Goal: Task Accomplishment & Management: Use online tool/utility

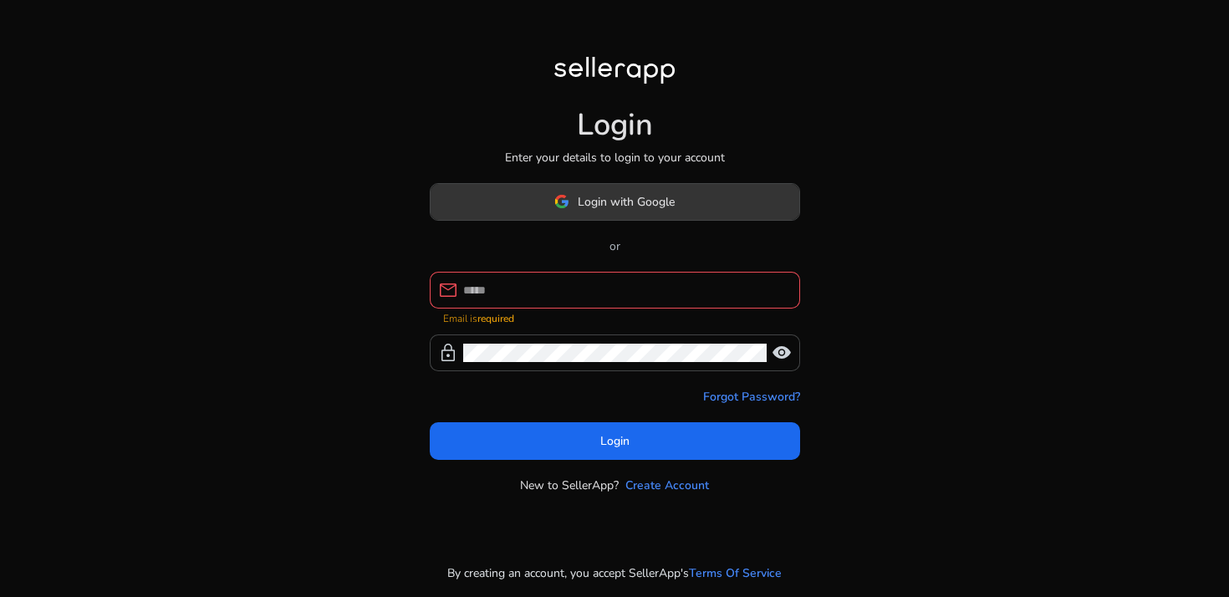
click at [581, 211] on span "Login with Google" at bounding box center [626, 202] width 97 height 18
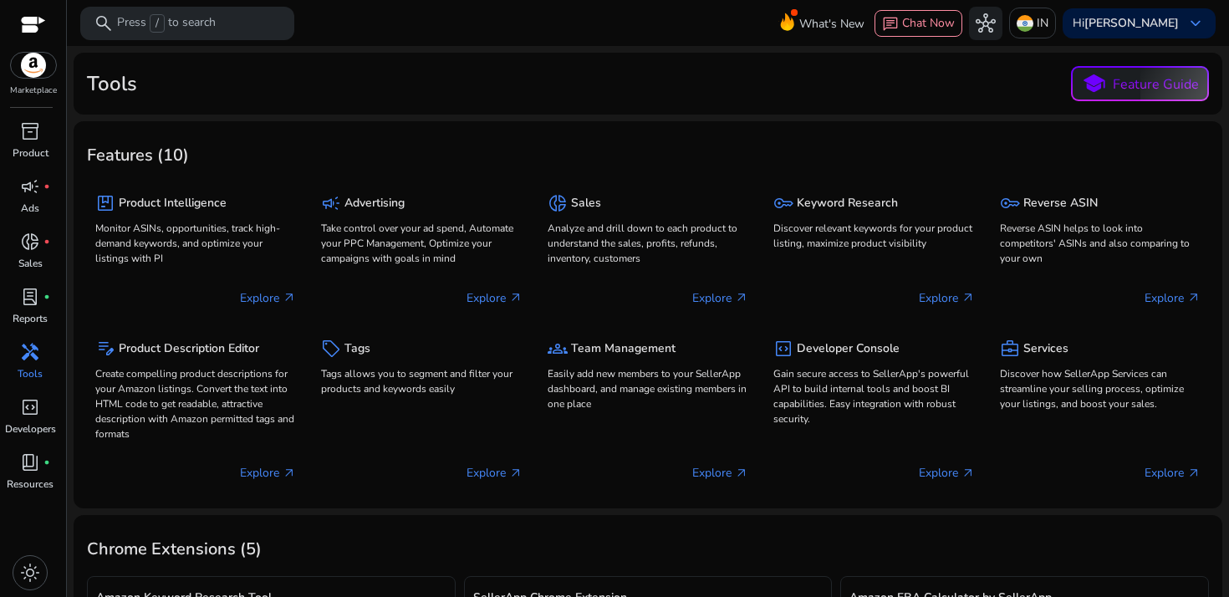
click at [31, 360] on span "handyman" at bounding box center [30, 352] width 20 height 20
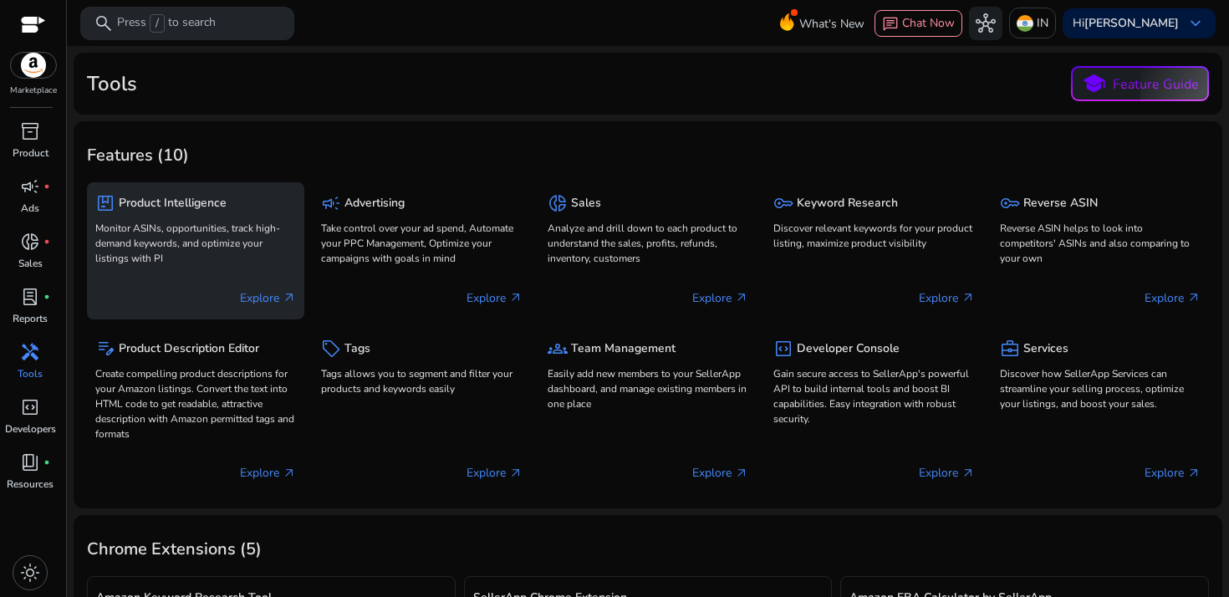
click at [269, 294] on p "Explore arrow_outward" at bounding box center [268, 298] width 56 height 18
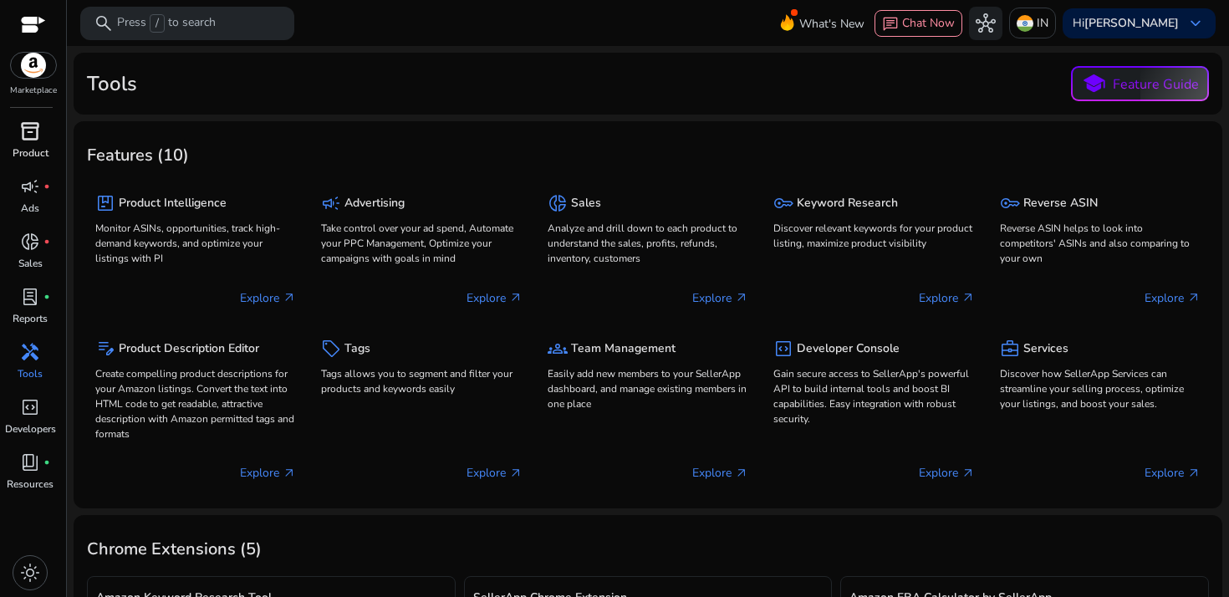
click at [31, 140] on span "inventory_2" at bounding box center [30, 131] width 20 height 20
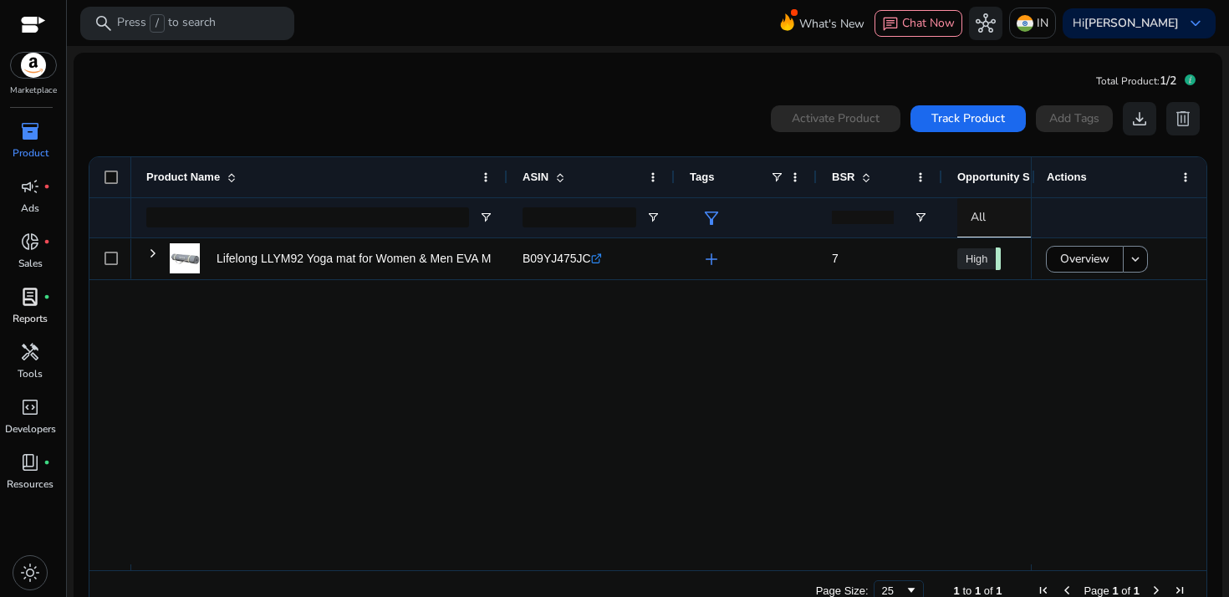
click at [30, 307] on span "lab_profile" at bounding box center [30, 297] width 20 height 20
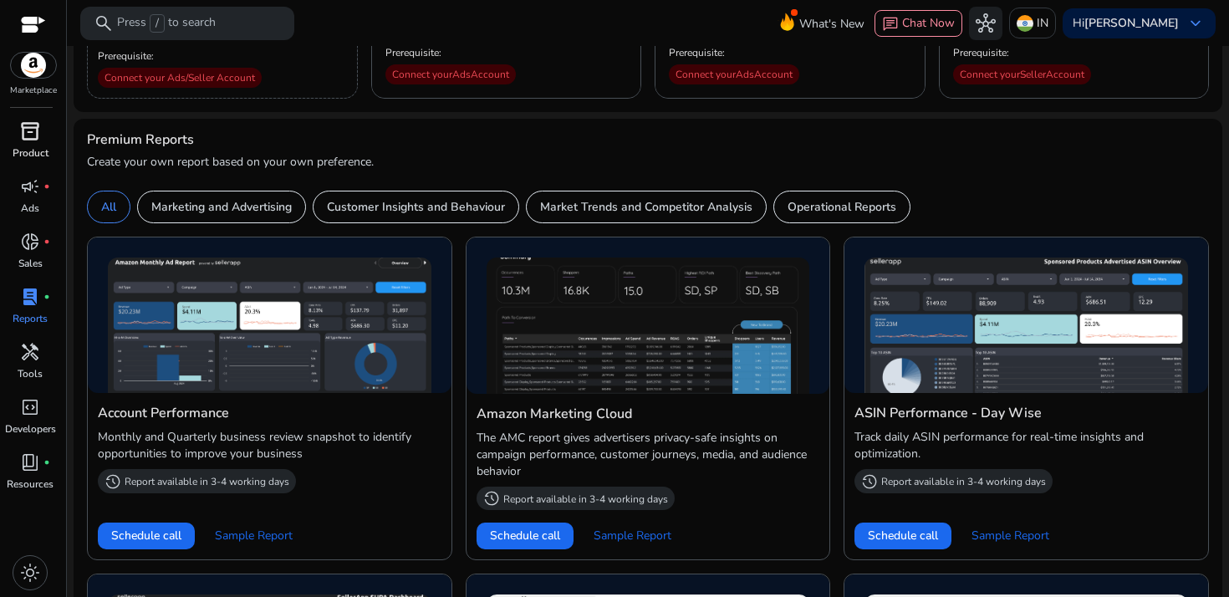
scroll to position [428, 0]
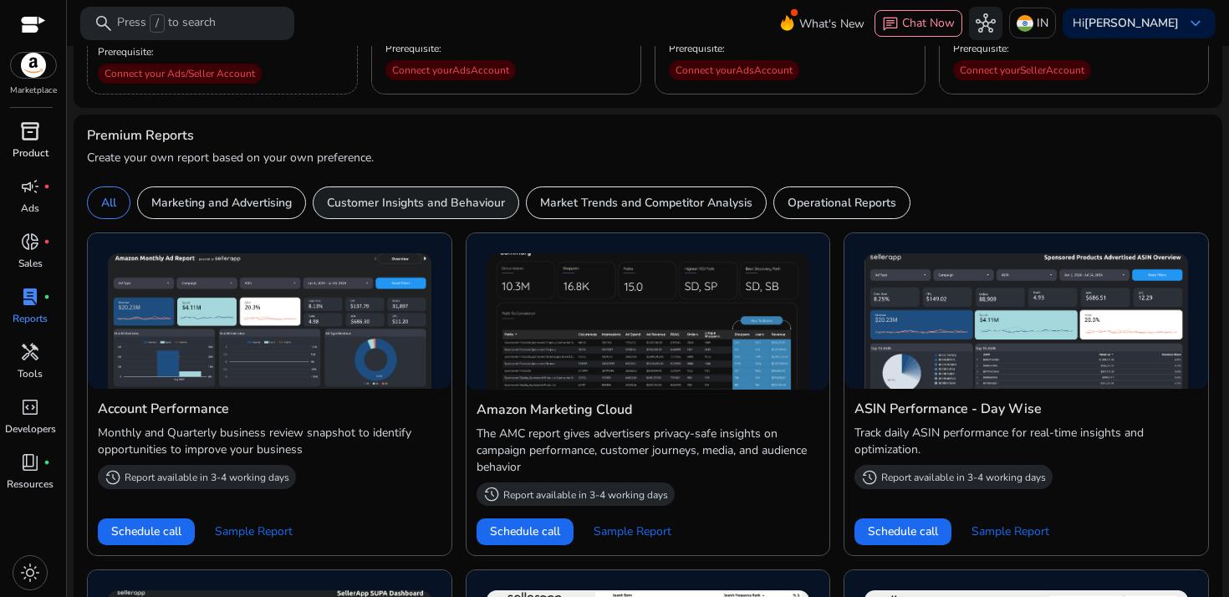
click at [432, 203] on p "Customer Insights and Behaviour" at bounding box center [416, 203] width 178 height 18
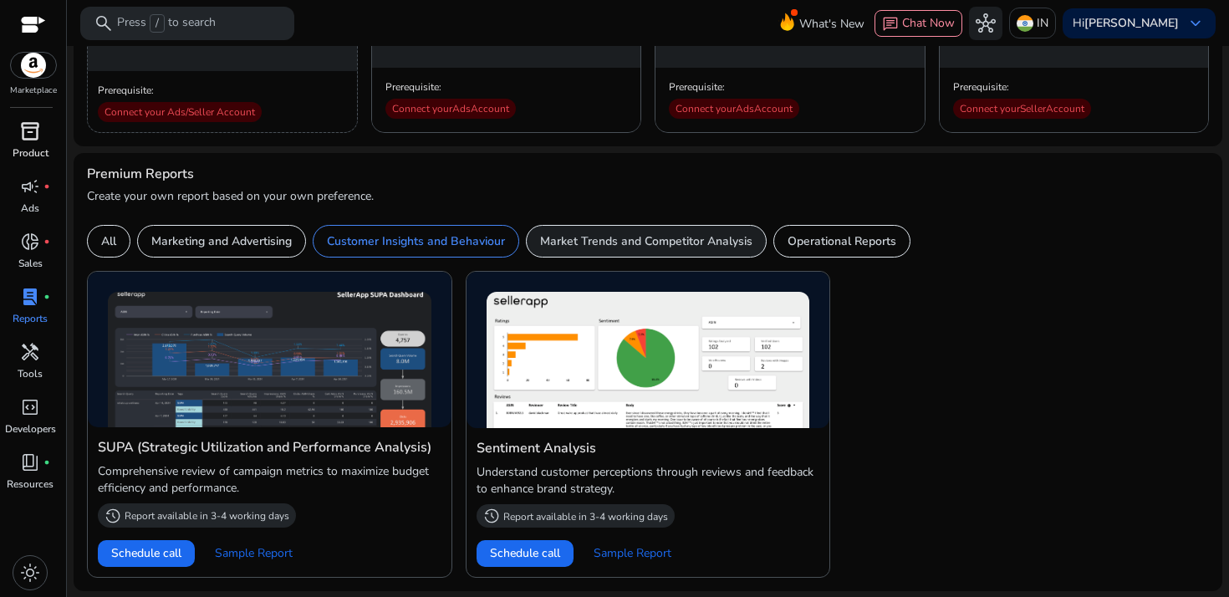
click at [624, 241] on p "Market Trends and Competitor Analysis" at bounding box center [646, 241] width 212 height 18
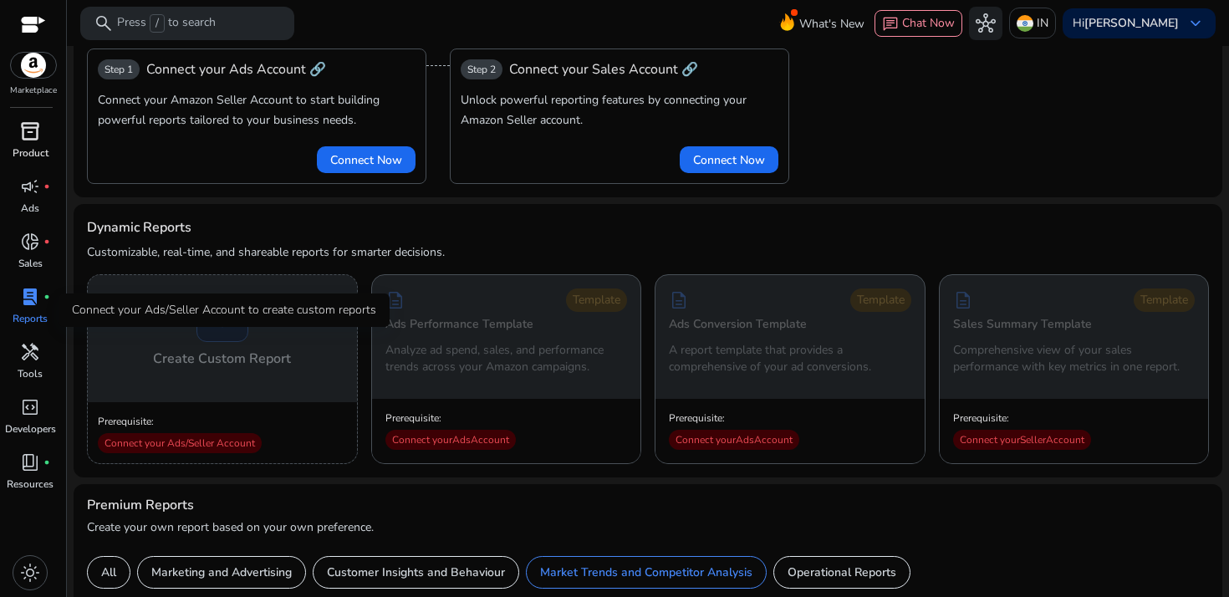
scroll to position [0, 0]
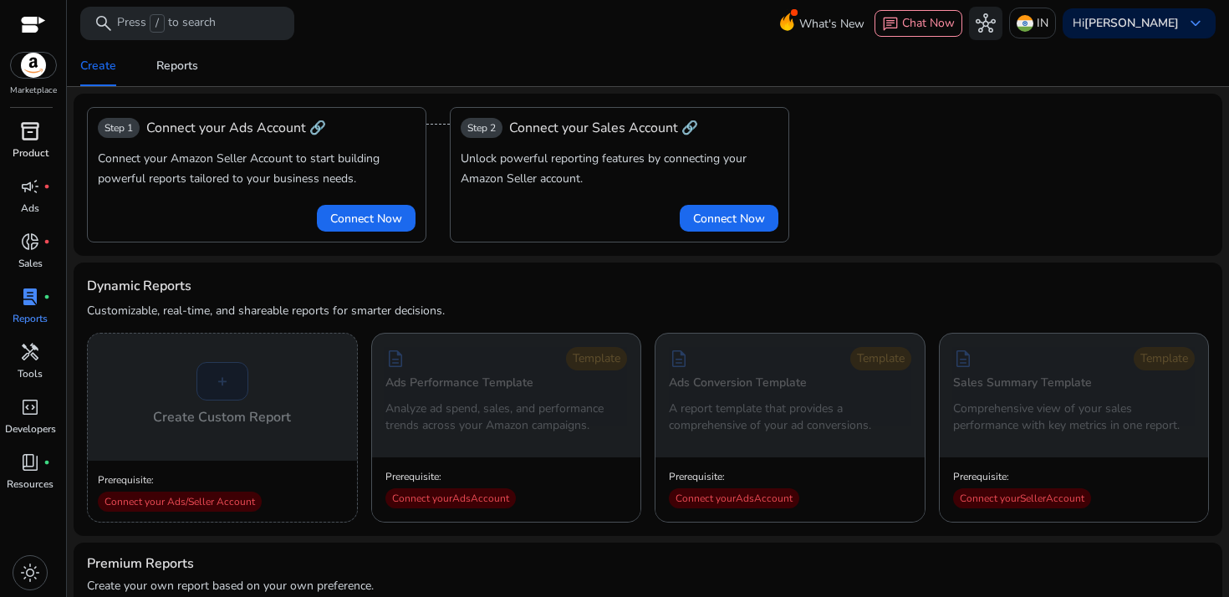
click at [36, 146] on p "Product" at bounding box center [31, 153] width 36 height 15
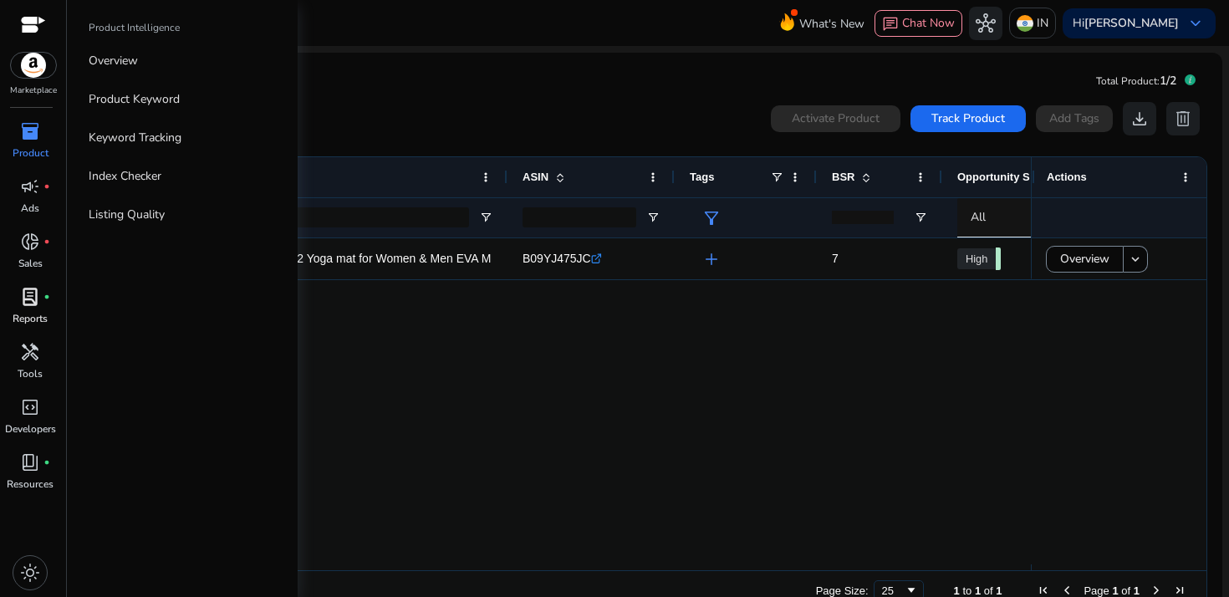
click at [30, 144] on div "inventory_2" at bounding box center [30, 131] width 47 height 27
click at [136, 101] on p "Product Keyword" at bounding box center [134, 99] width 91 height 18
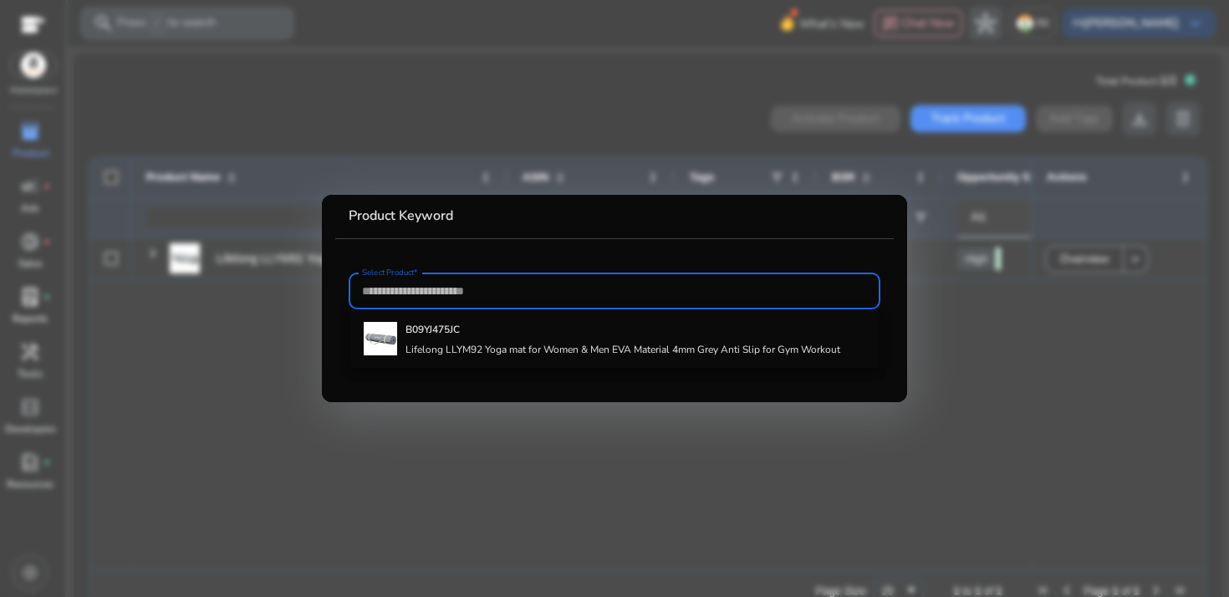
click at [455, 456] on div at bounding box center [614, 298] width 1229 height 597
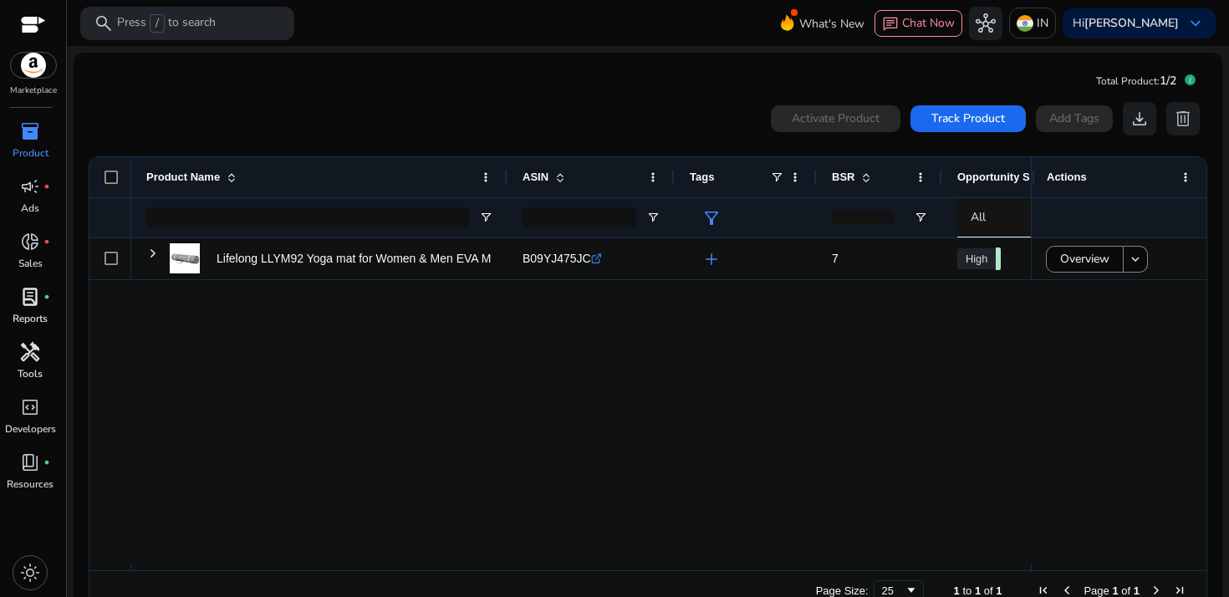
click at [28, 361] on span "handyman" at bounding box center [30, 352] width 20 height 20
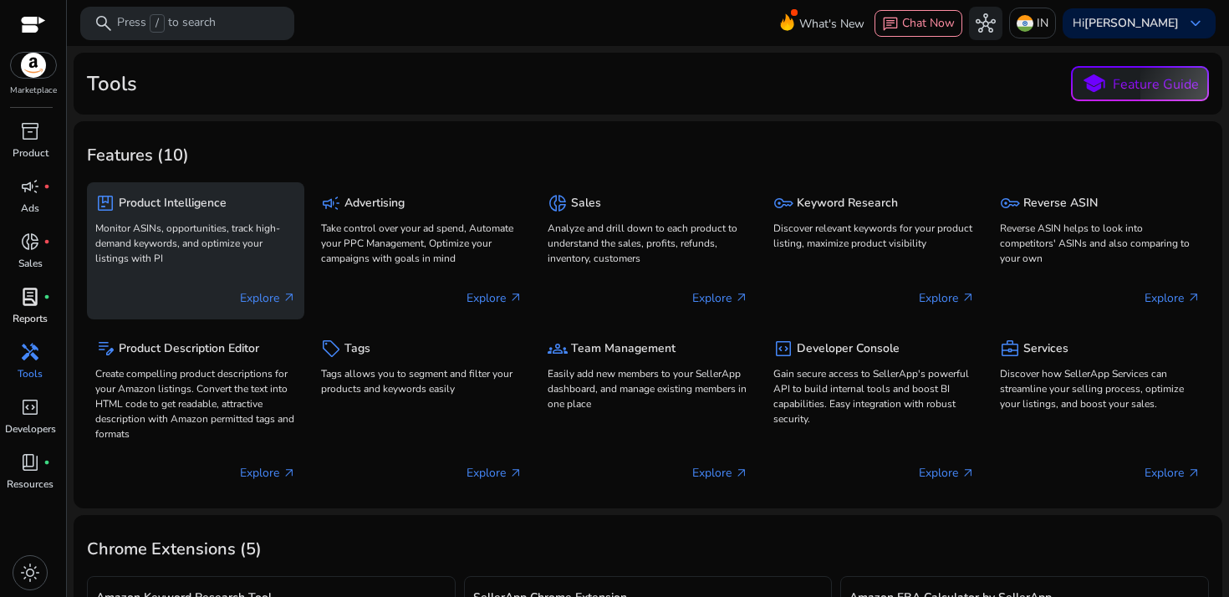
click at [208, 260] on p "Monitor ASINs, opportunities, track high-demand keywords, and optimize your lis…" at bounding box center [195, 243] width 201 height 45
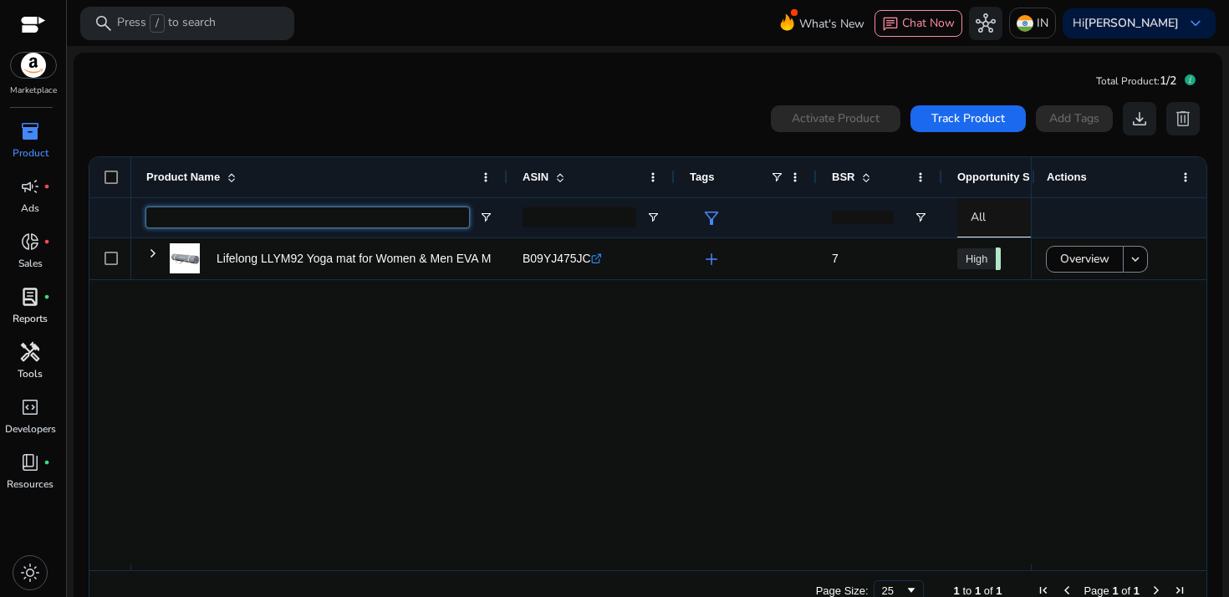
click at [218, 222] on input "Product Name Filter Input" at bounding box center [307, 217] width 323 height 20
click at [240, 217] on input "Product Name Filter Input" at bounding box center [307, 217] width 323 height 20
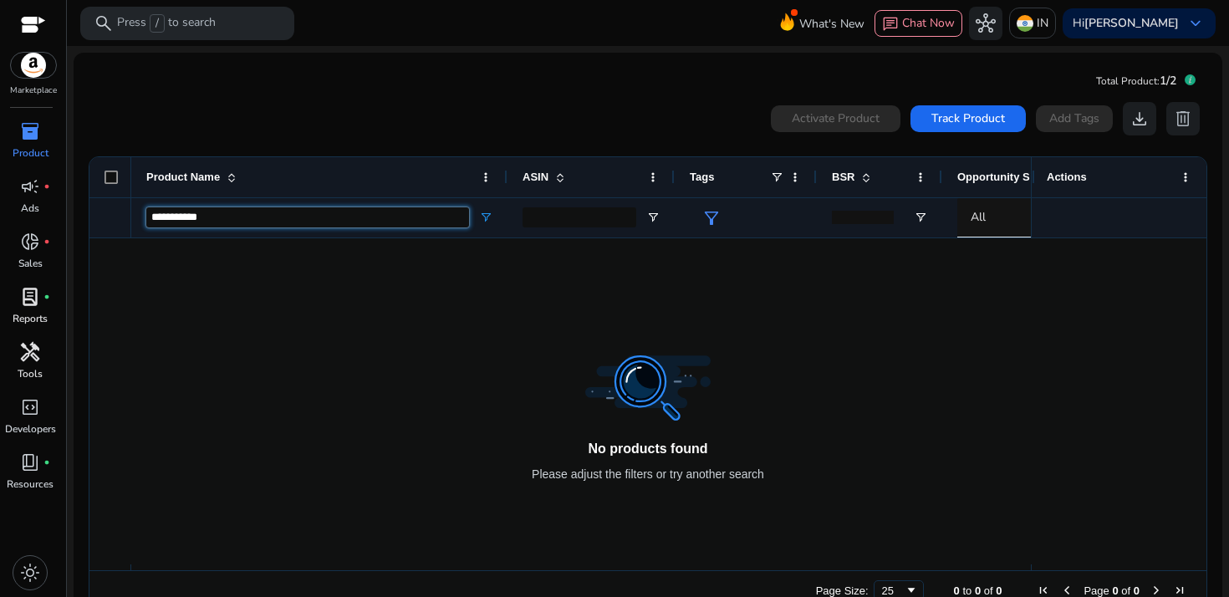
click at [343, 213] on input "**********" at bounding box center [307, 217] width 323 height 20
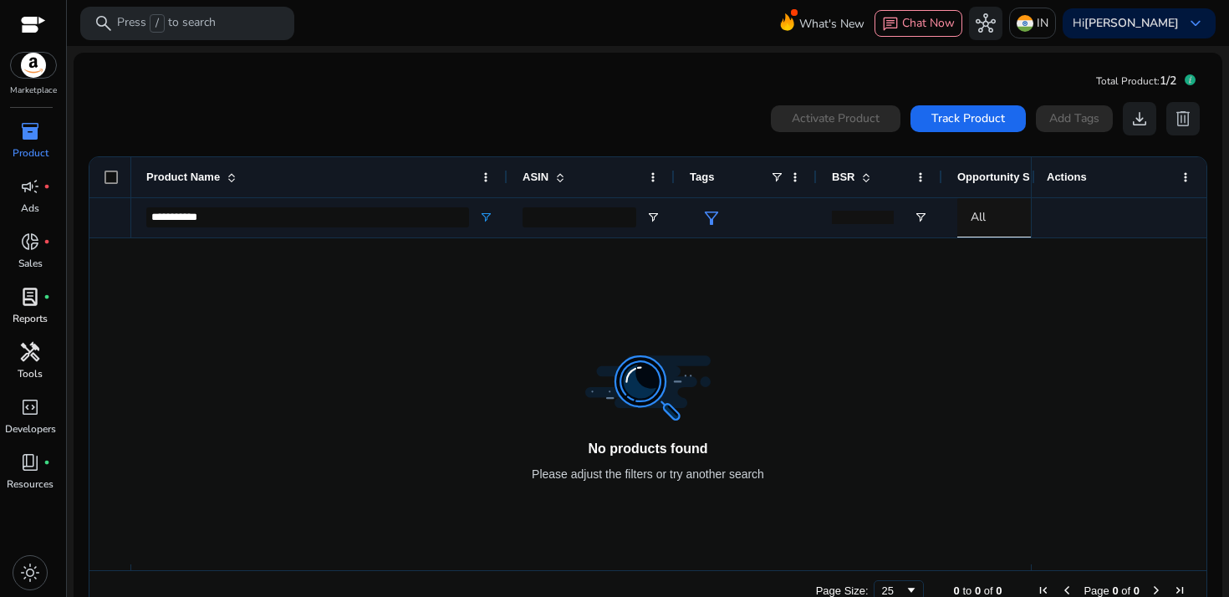
click at [475, 167] on div "Product Name" at bounding box center [319, 177] width 346 height 40
click at [986, 229] on div "All" at bounding box center [1046, 217] width 151 height 40
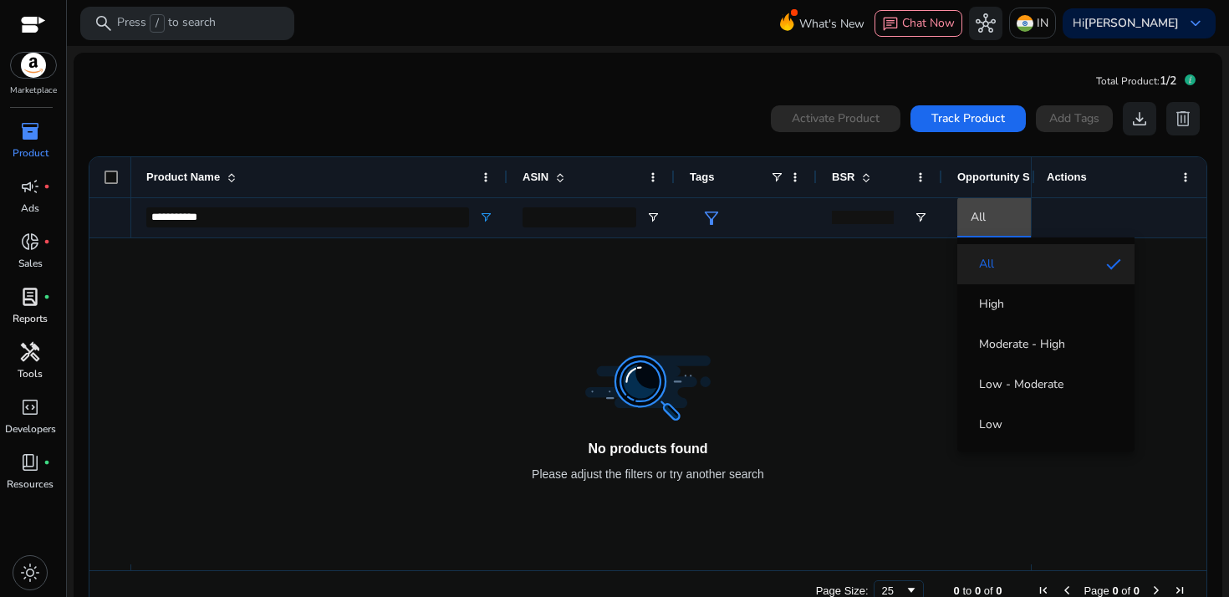
click at [989, 214] on div at bounding box center [614, 298] width 1229 height 597
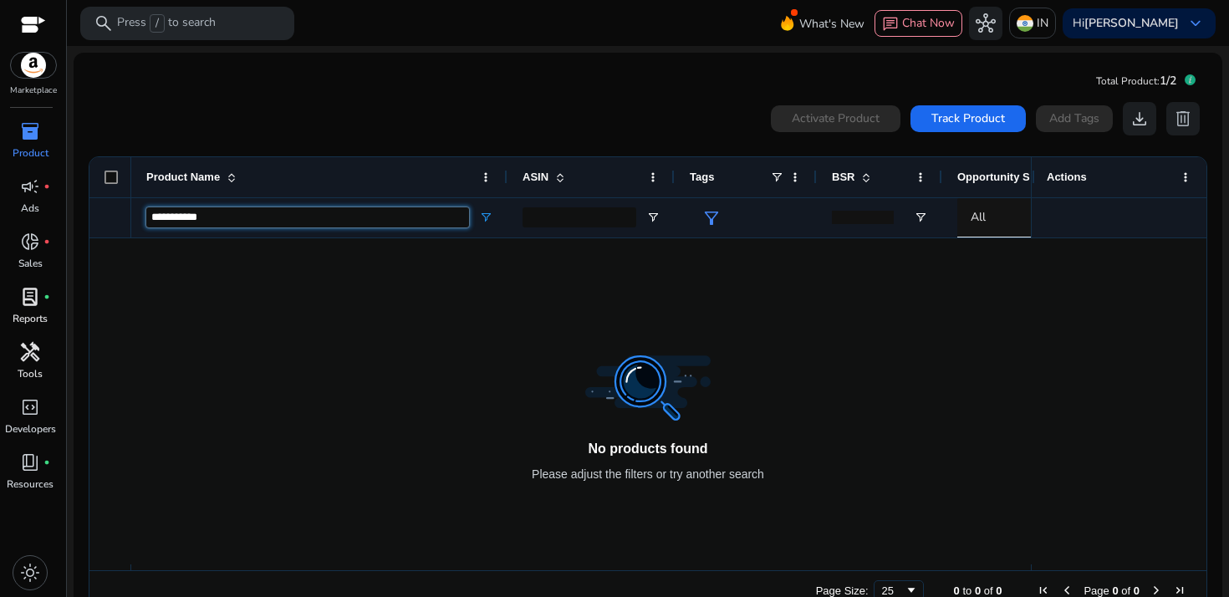
click at [258, 211] on input "**********" at bounding box center [307, 217] width 323 height 20
type input "*"
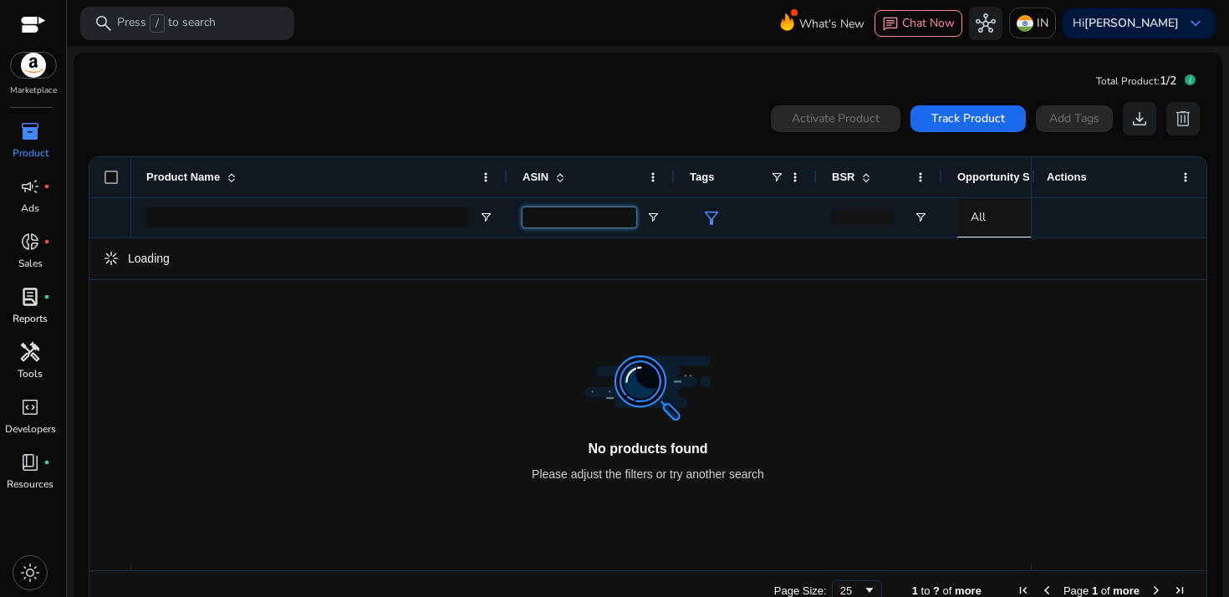
click at [554, 216] on input "ASIN Filter Input" at bounding box center [580, 217] width 114 height 20
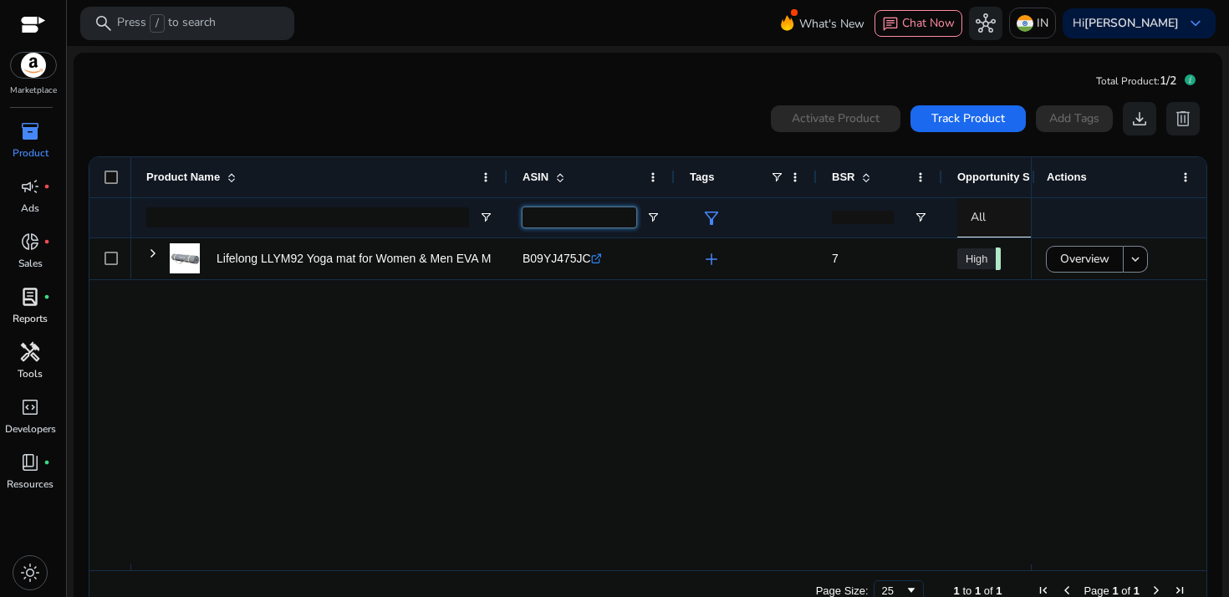
paste input "**********"
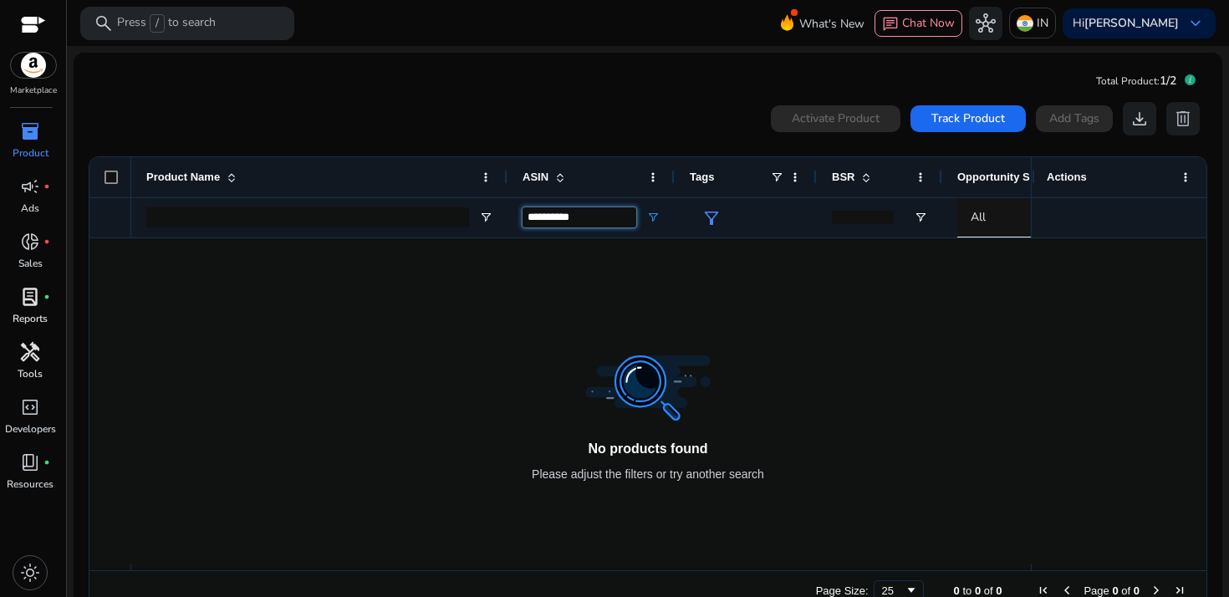
type input "**********"
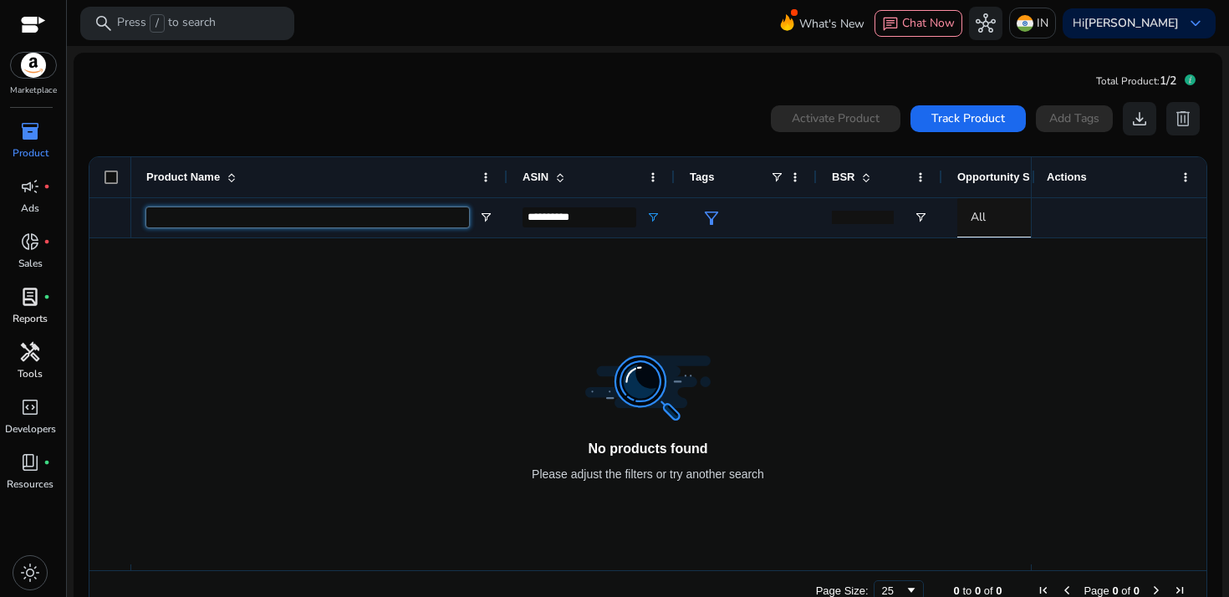
click at [359, 215] on input "Product Name Filter Input" at bounding box center [307, 217] width 323 height 20
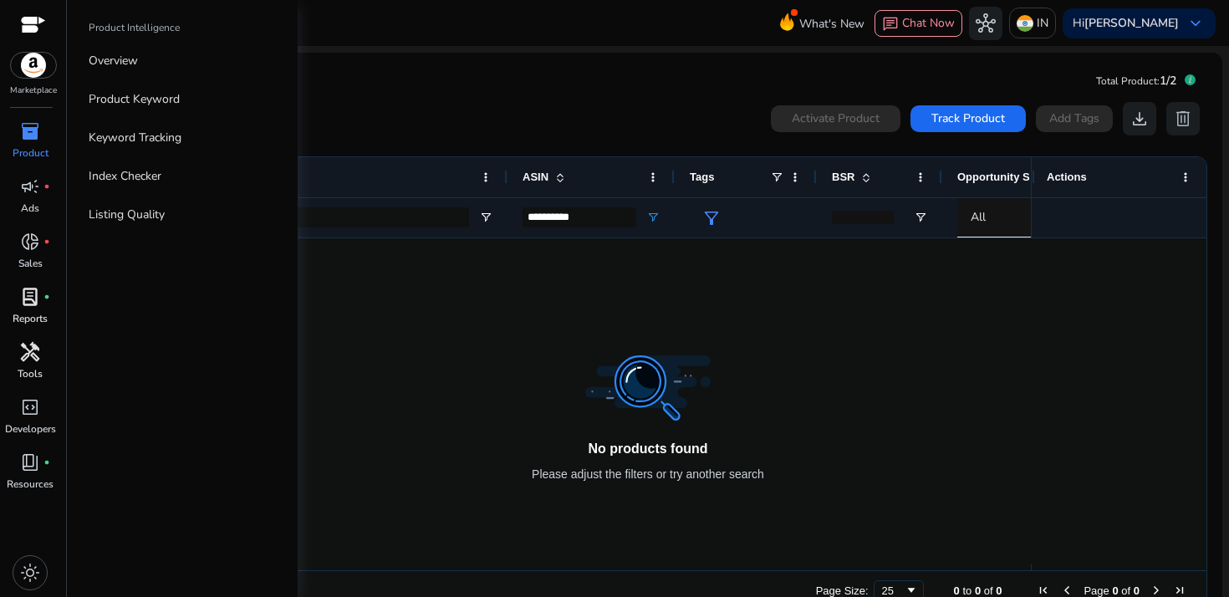
click at [34, 138] on span "inventory_2" at bounding box center [30, 131] width 20 height 20
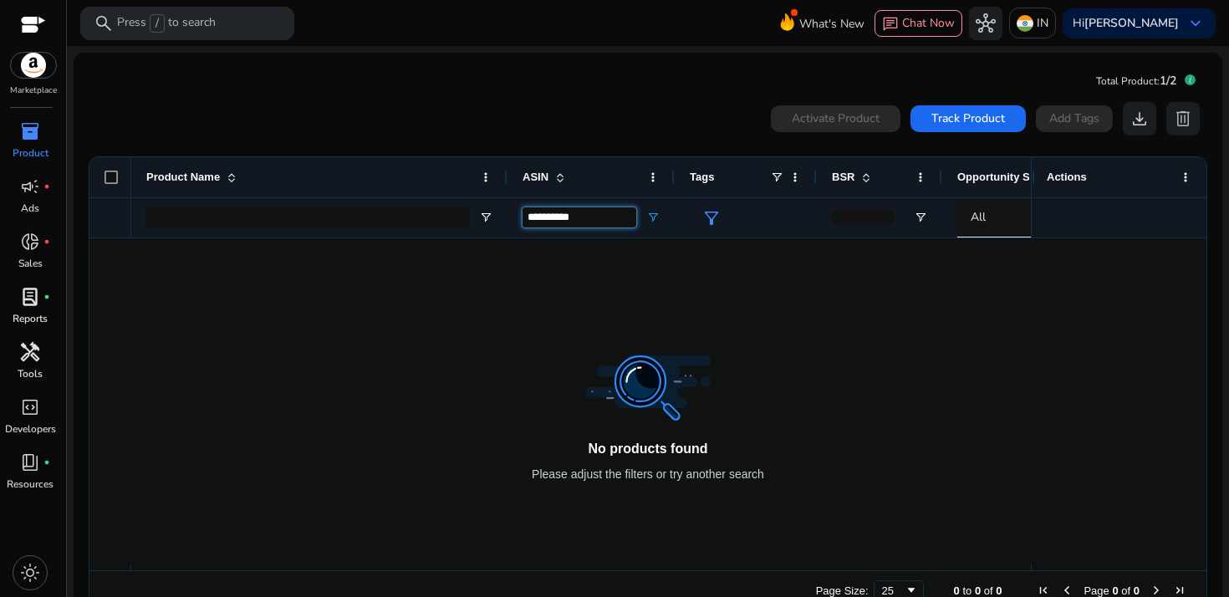
click at [604, 213] on input "**********" at bounding box center [580, 217] width 114 height 20
click at [530, 110] on div "Activate Product Track Product Add Tags download delete" at bounding box center [648, 118] width 1121 height 33
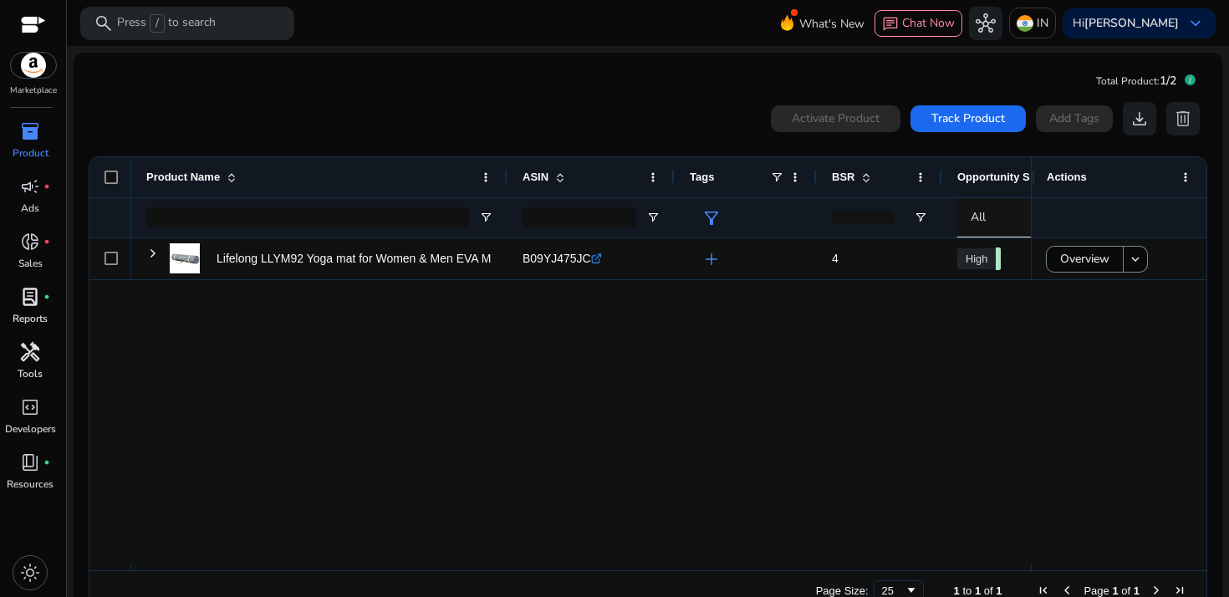
click at [1178, 122] on app-icon-holder "delete" at bounding box center [1183, 118] width 33 height 33
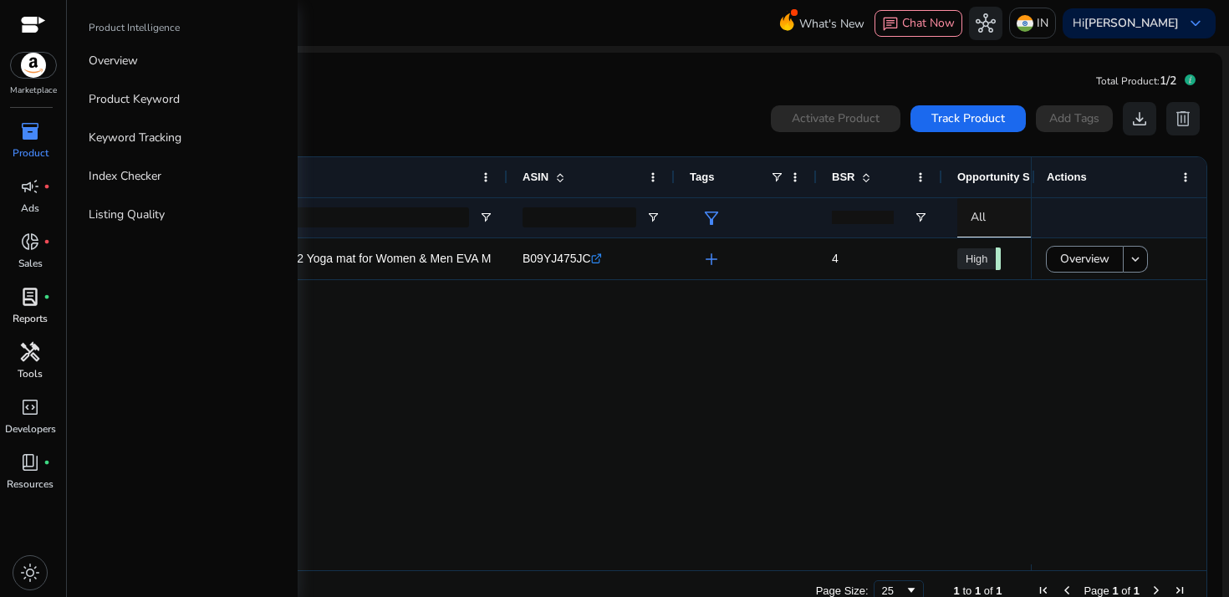
click at [40, 135] on div "inventory_2" at bounding box center [30, 131] width 47 height 27
click at [127, 62] on p "Overview" at bounding box center [113, 61] width 49 height 18
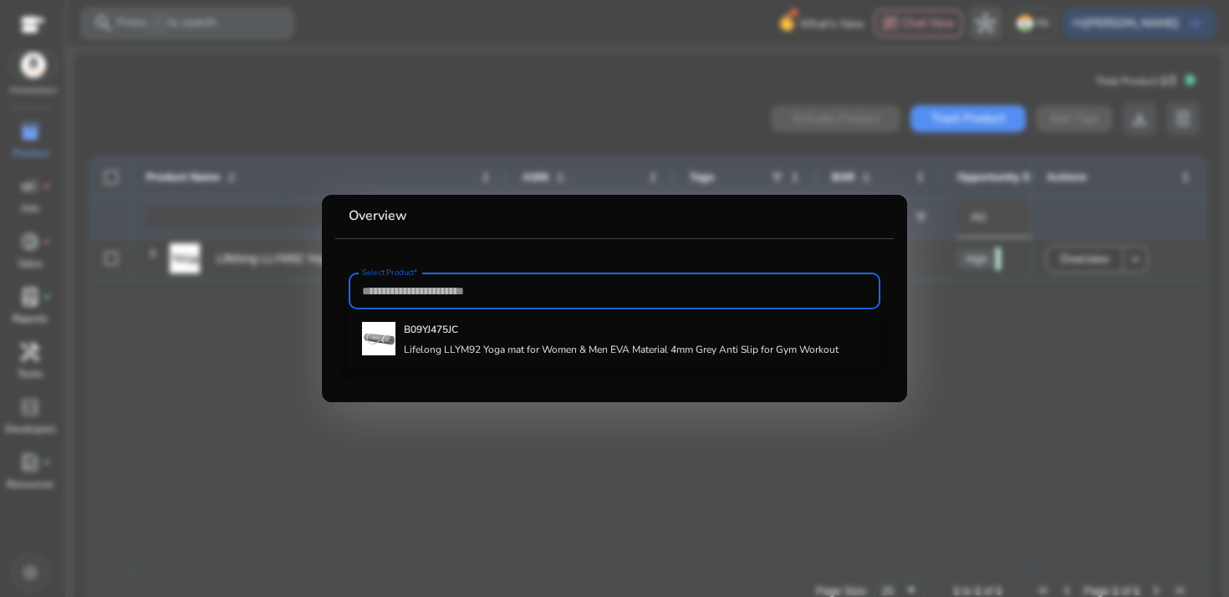
click at [500, 291] on input "Select Product*" at bounding box center [614, 291] width 505 height 18
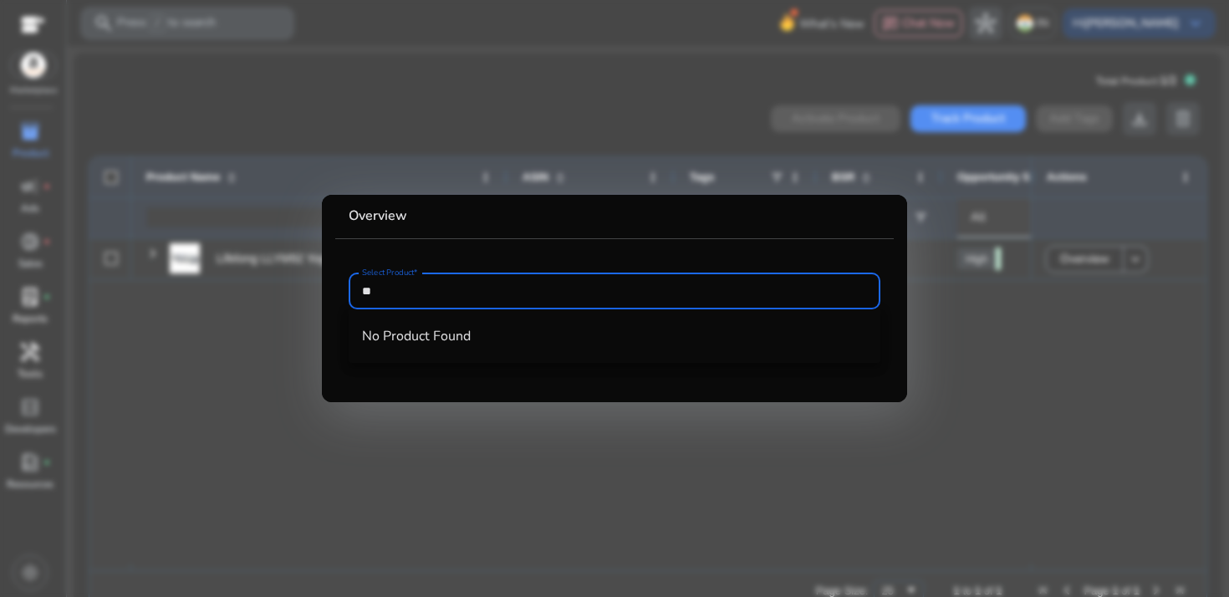
type input "*"
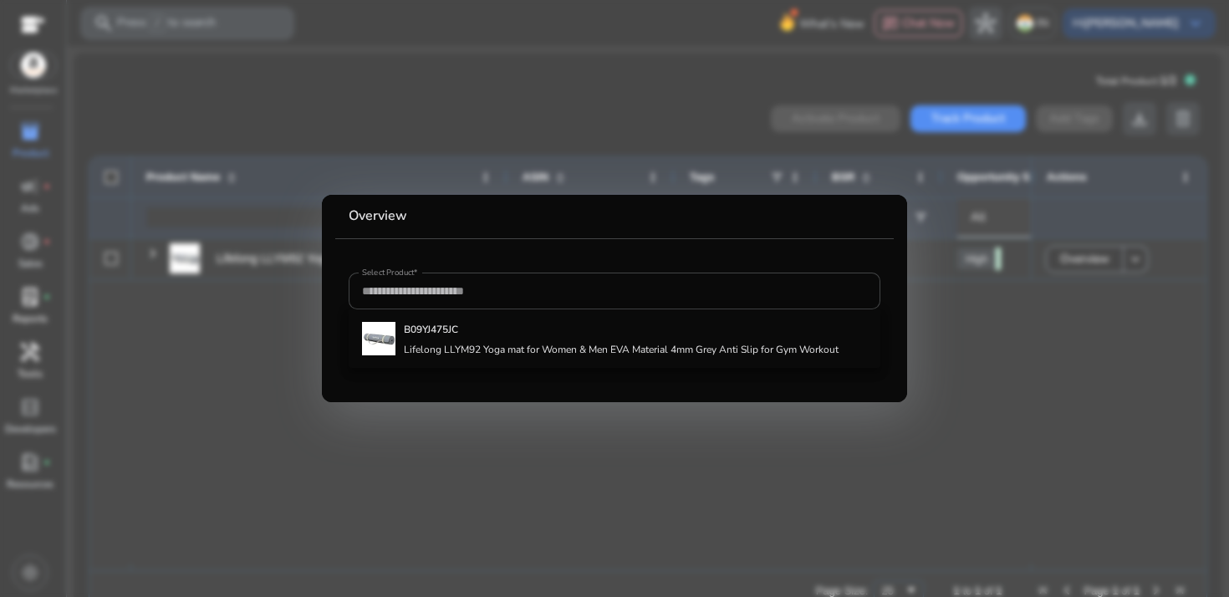
click at [1029, 404] on div at bounding box center [614, 298] width 1229 height 597
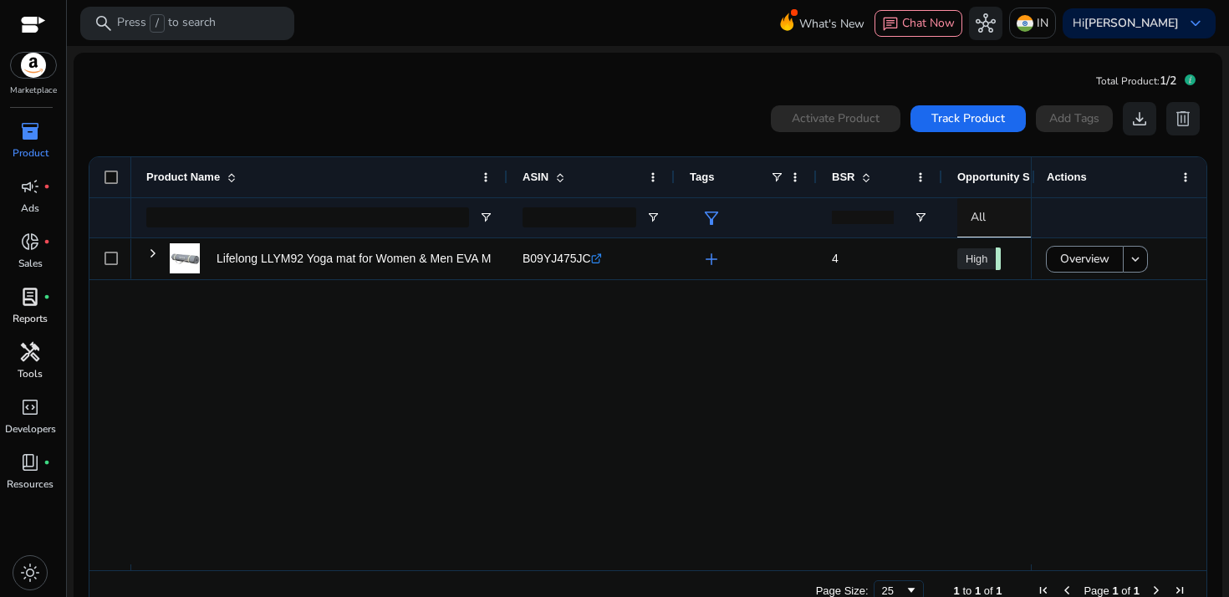
click at [610, 362] on div "Lifelong LLYM92 Yoga mat for Women & Men EVA Material 4mm Grey... B09YJ475JC .s…" at bounding box center [581, 401] width 900 height 326
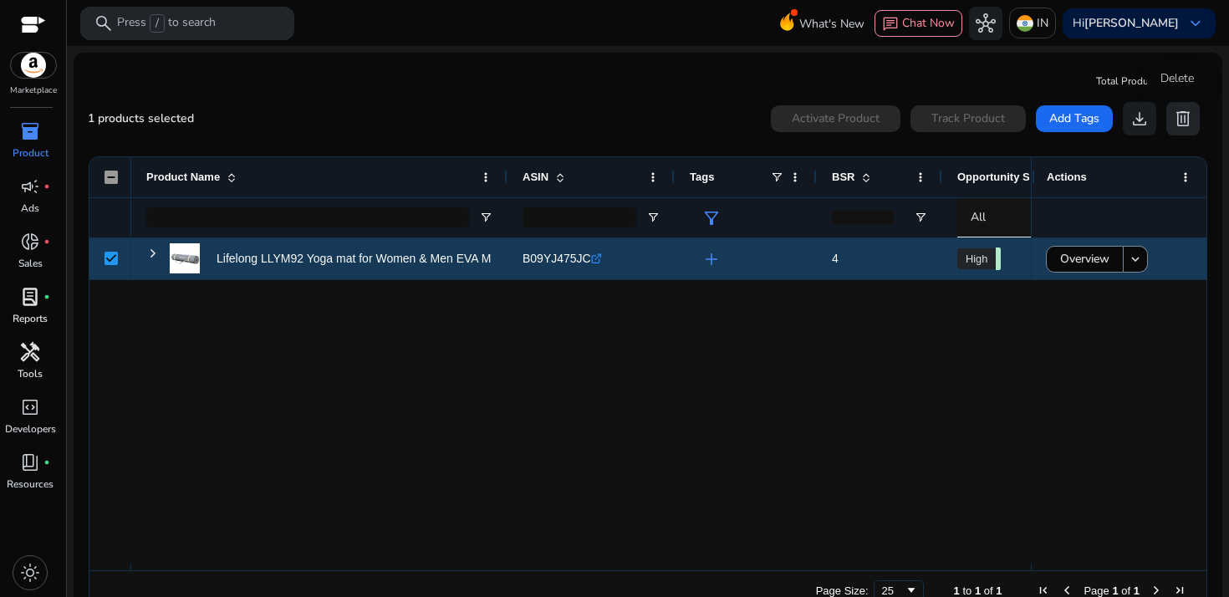
click at [1188, 120] on button "delete" at bounding box center [1183, 118] width 33 height 33
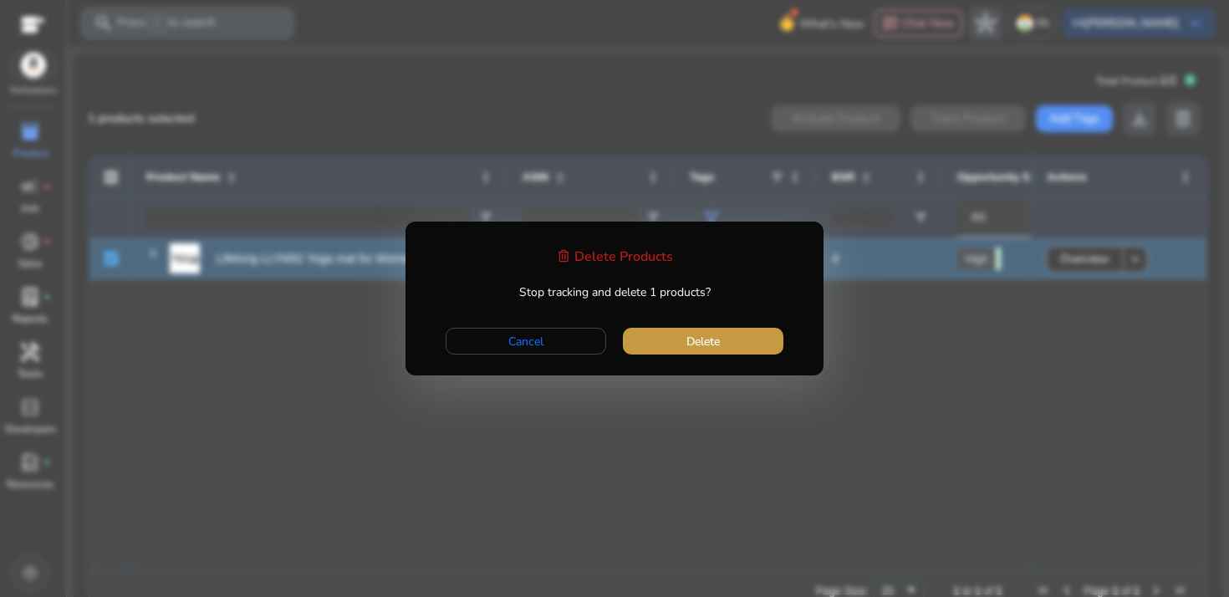
click at [692, 341] on span "Delete" at bounding box center [703, 342] width 33 height 18
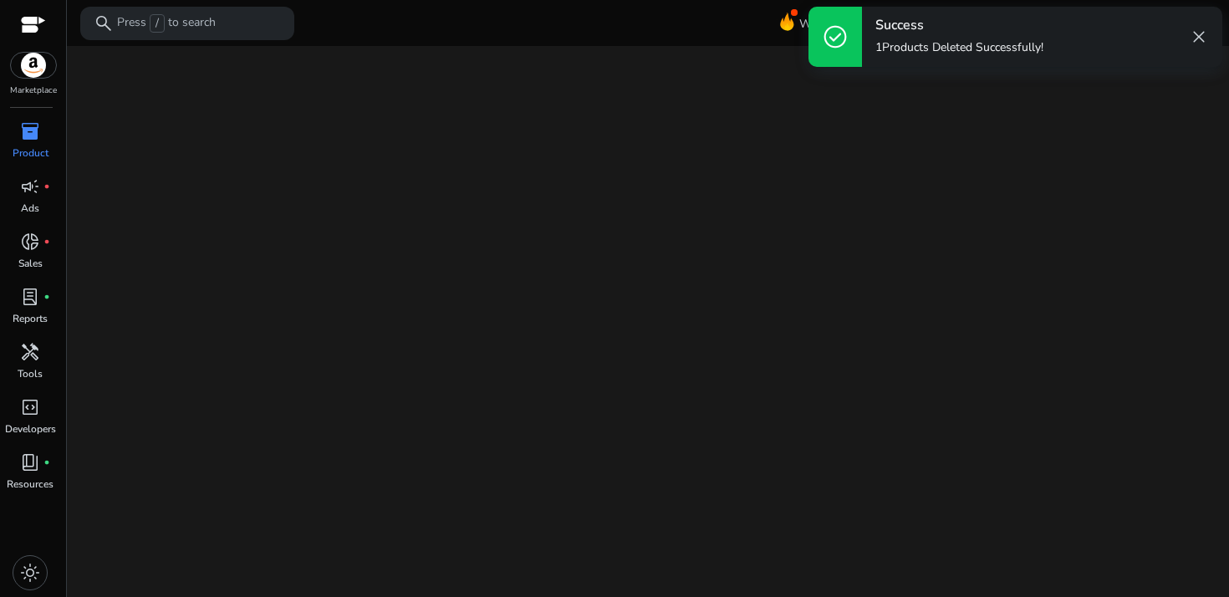
click at [1201, 37] on span "close" at bounding box center [1199, 37] width 20 height 20
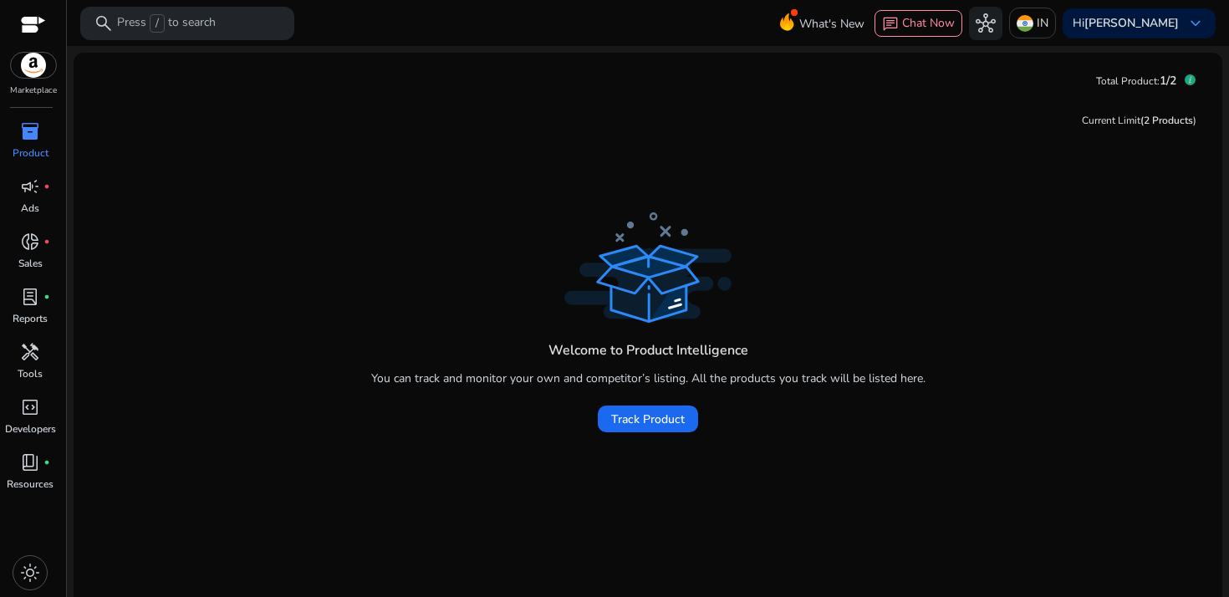
click at [34, 132] on span "inventory_2" at bounding box center [30, 131] width 20 height 20
click at [653, 424] on span "Track Product" at bounding box center [648, 420] width 74 height 18
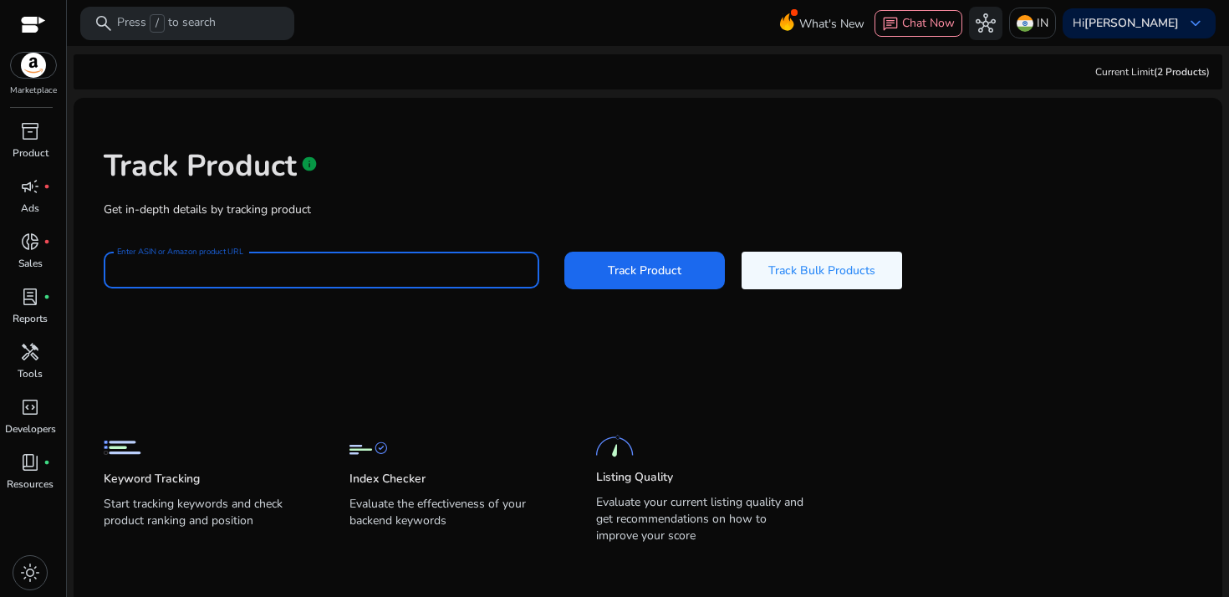
click at [273, 271] on input "Enter ASIN or Amazon product URL" at bounding box center [321, 270] width 409 height 18
type input "**********"
click at [704, 376] on app-static-section-before-action "Keyword Tracking Start tracking keywords and check product ranking and position…" at bounding box center [636, 457] width 1064 height 185
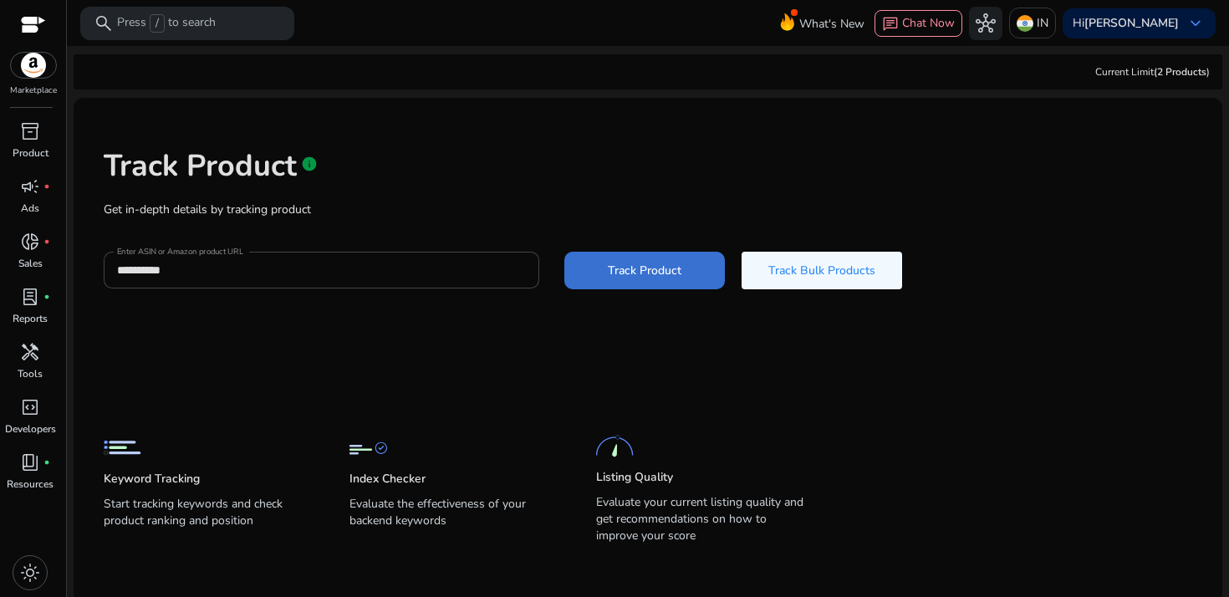
click at [629, 278] on span "Track Product" at bounding box center [645, 271] width 74 height 18
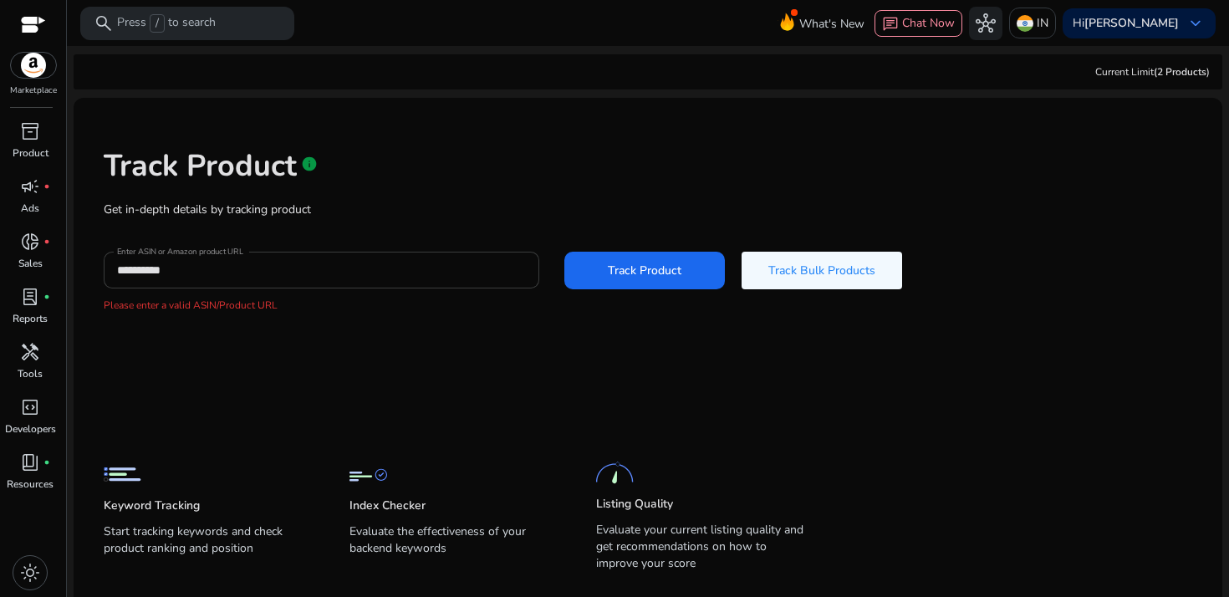
click at [272, 262] on input "**********" at bounding box center [321, 270] width 409 height 18
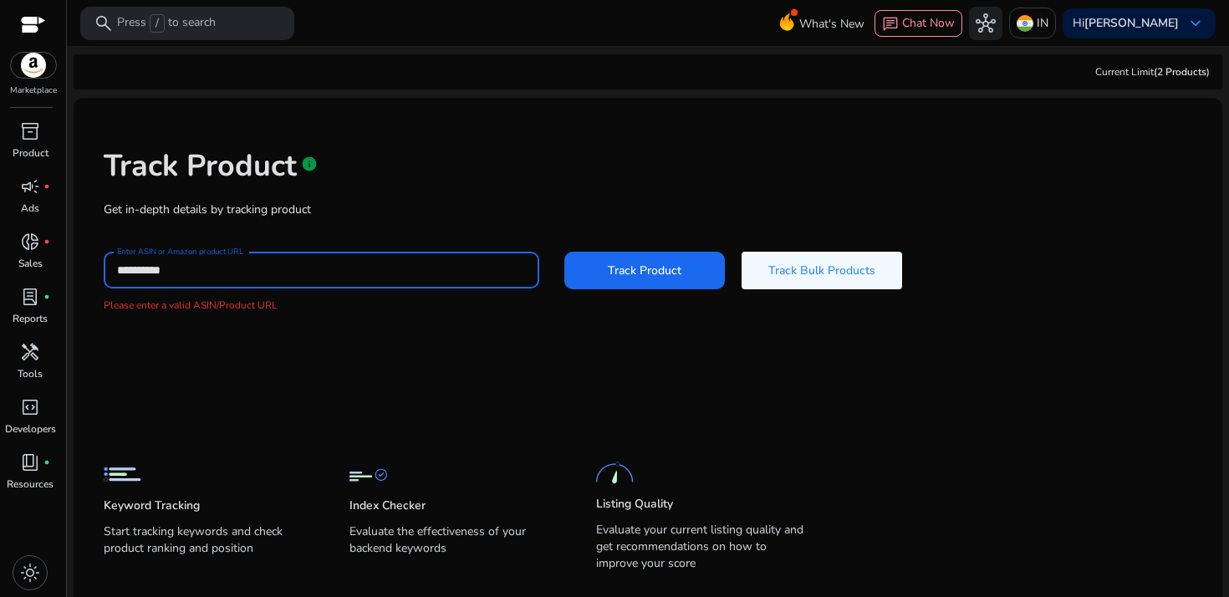
click at [272, 262] on input "**********" at bounding box center [321, 270] width 409 height 18
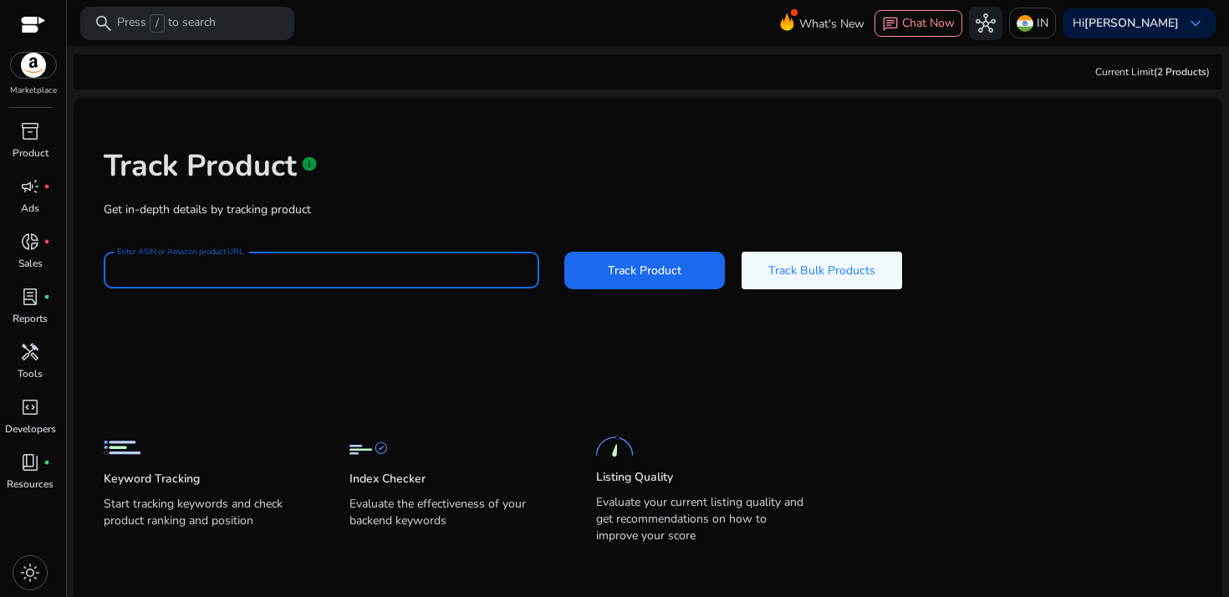
paste input "**********"
type input "**********"
click at [564, 252] on button "Track Product" at bounding box center [644, 271] width 161 height 38
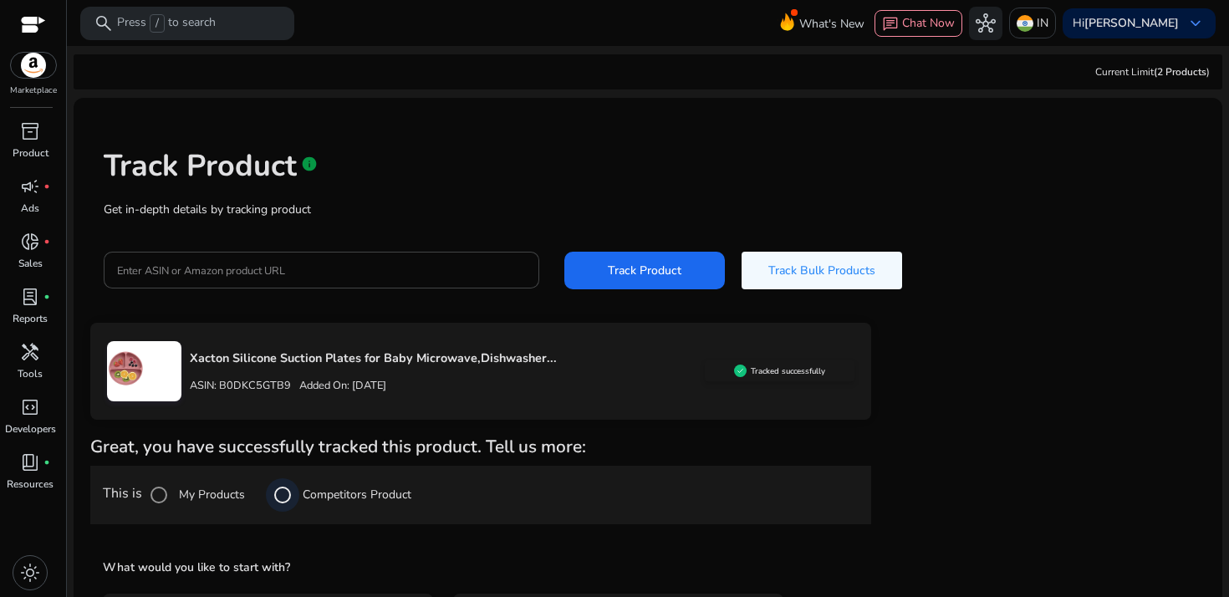
scroll to position [135, 0]
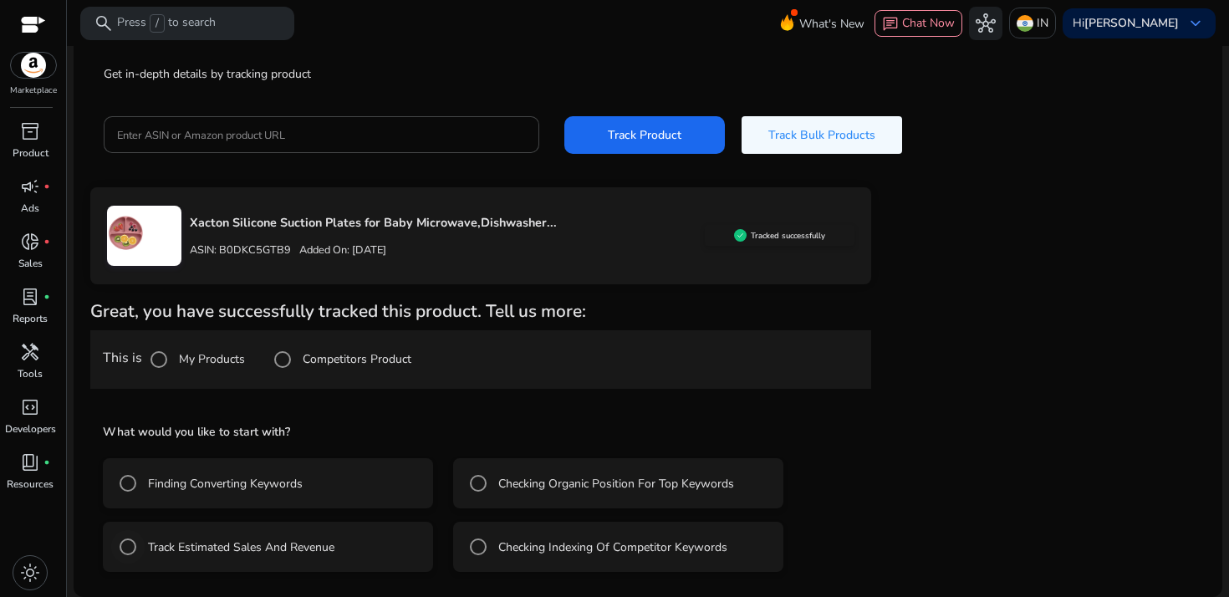
click at [213, 549] on label "Track Estimated Sales And Revenue" at bounding box center [240, 548] width 190 height 18
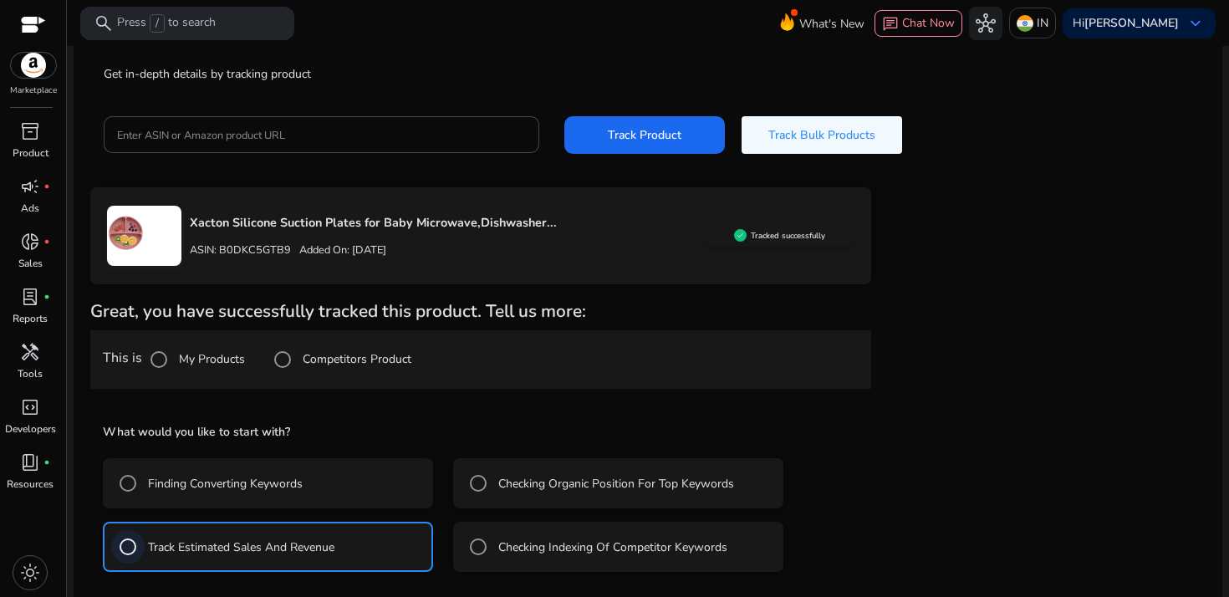
scroll to position [210, 0]
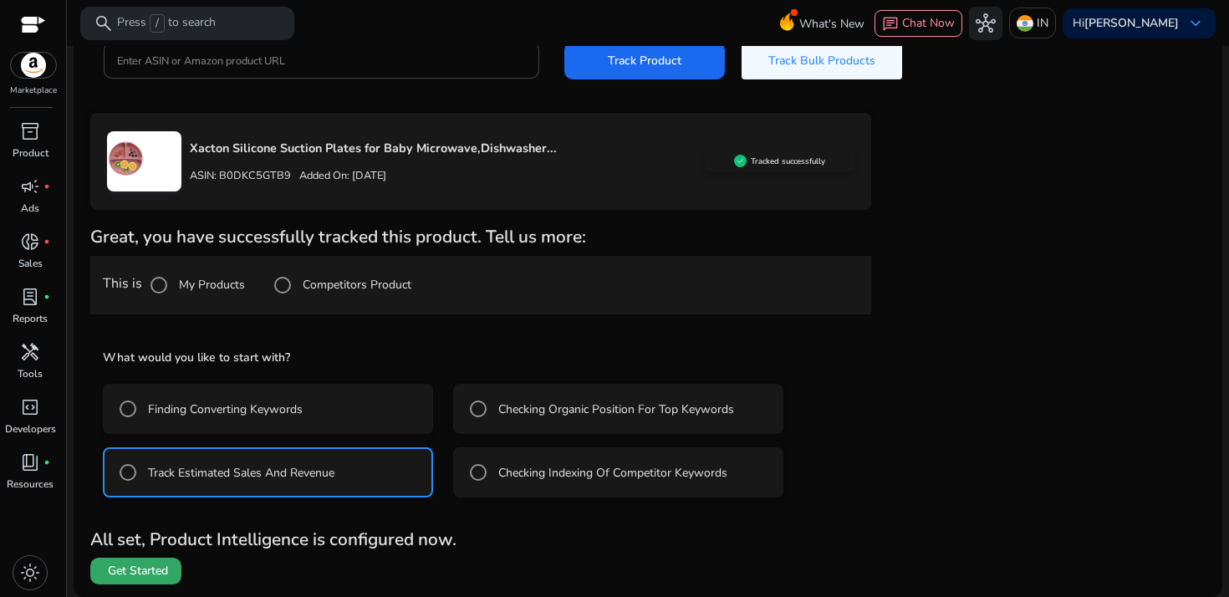
click at [161, 571] on span "Get Started" at bounding box center [138, 571] width 60 height 17
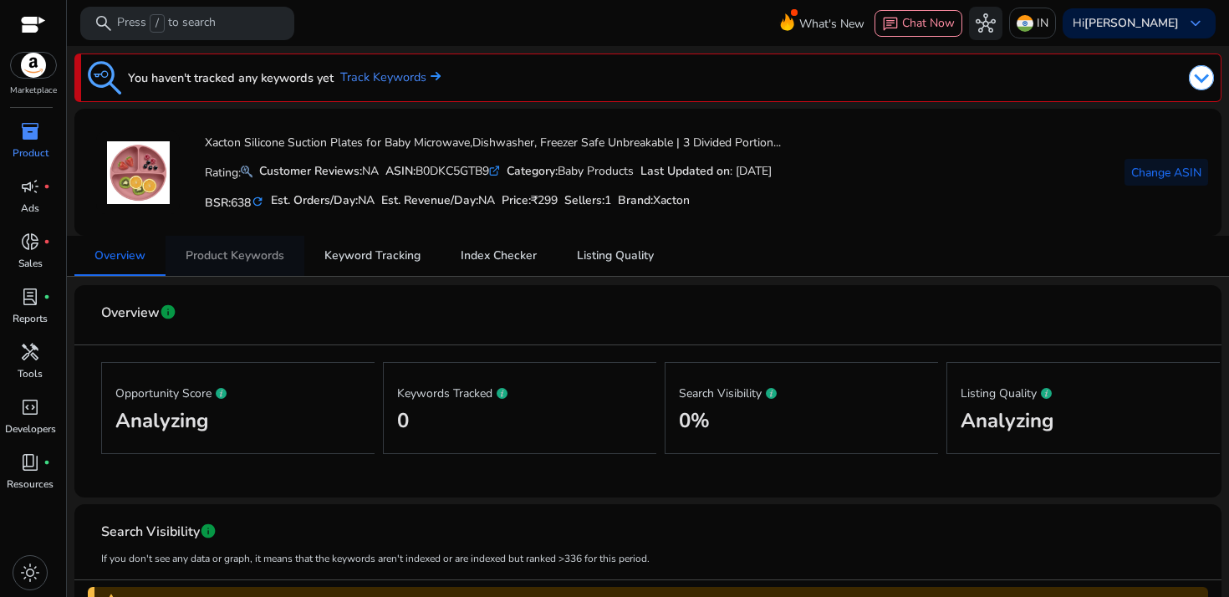
click at [253, 250] on span "Product Keywords" at bounding box center [235, 256] width 99 height 12
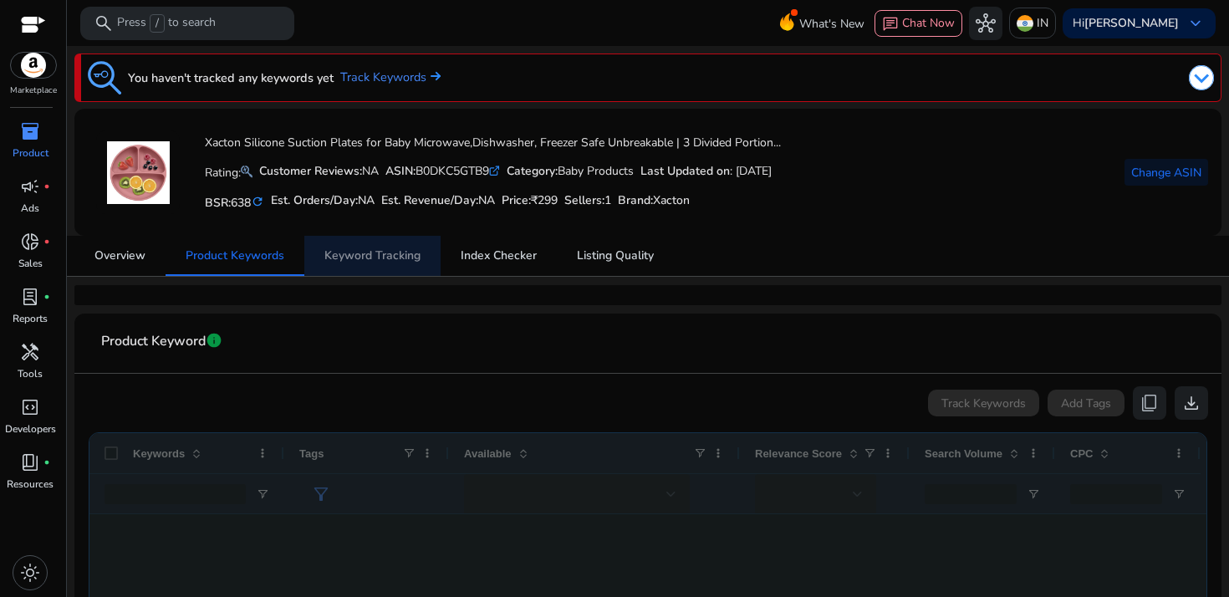
click at [379, 260] on span "Keyword Tracking" at bounding box center [372, 256] width 96 height 12
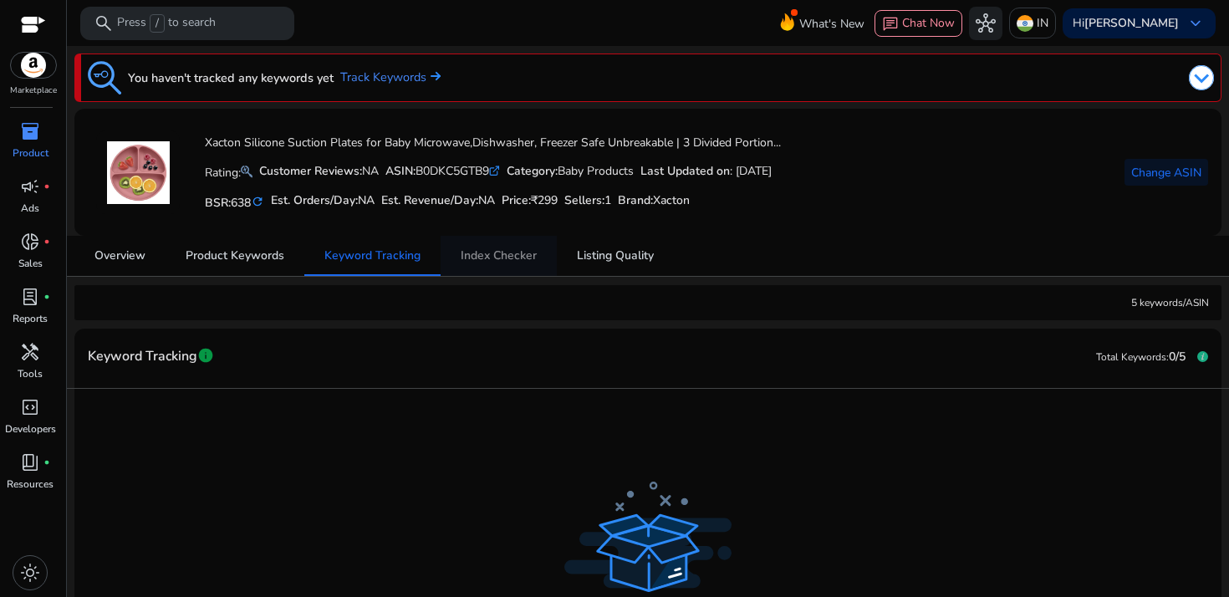
click at [511, 251] on span "Index Checker" at bounding box center [499, 256] width 76 height 12
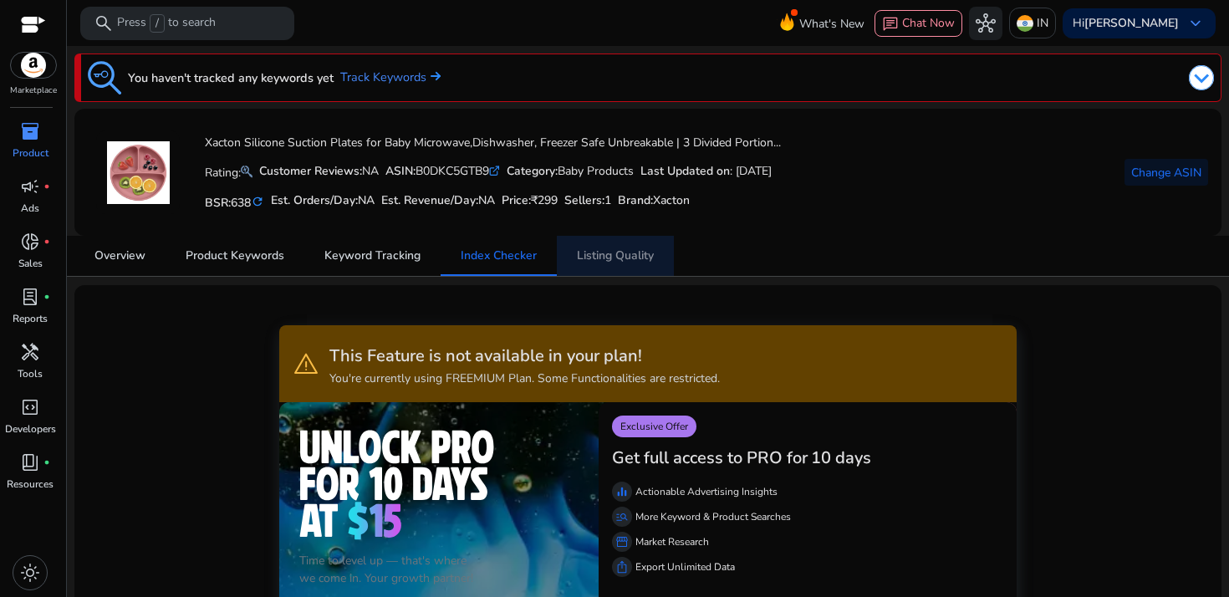
click at [643, 255] on span "Listing Quality" at bounding box center [615, 256] width 77 height 12
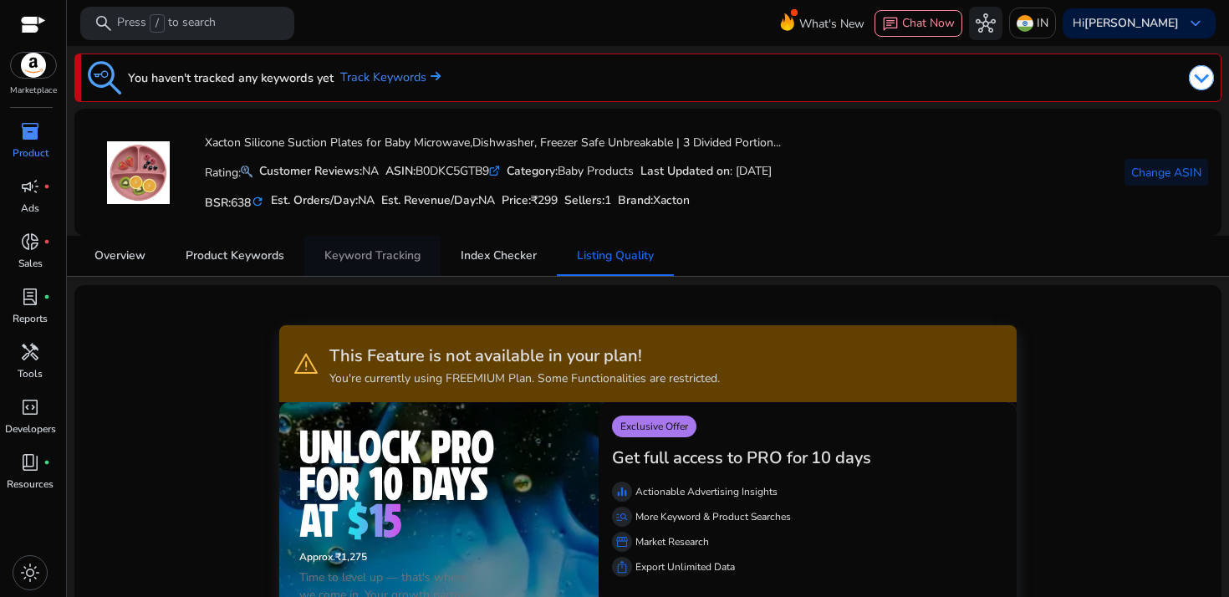
click at [363, 256] on span "Keyword Tracking" at bounding box center [372, 256] width 96 height 12
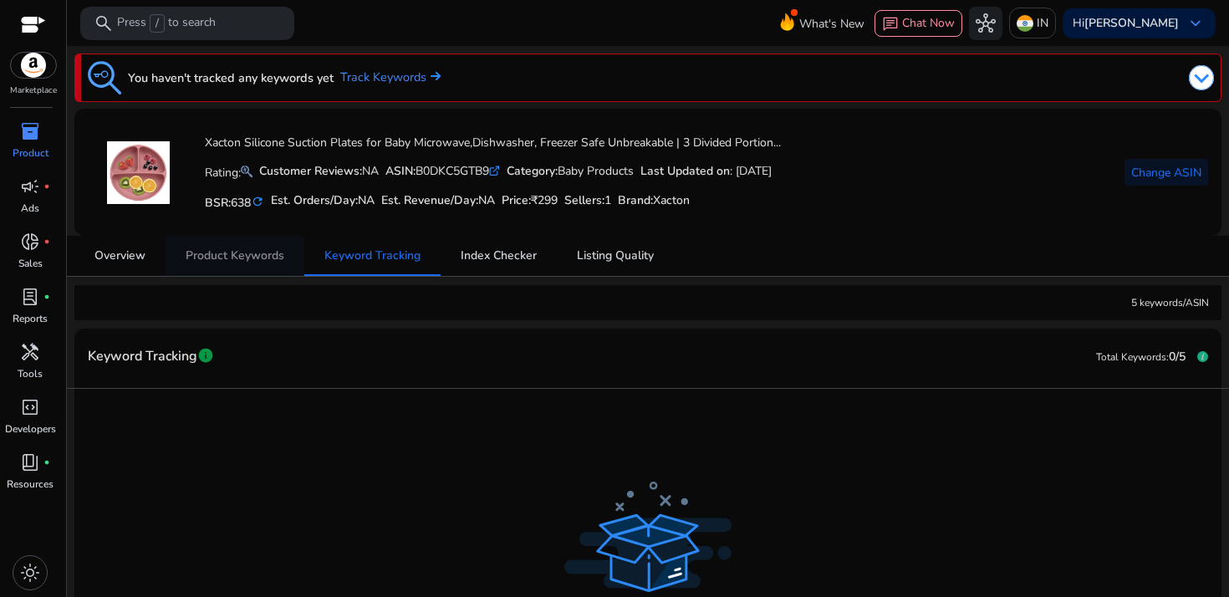
click at [234, 247] on span "Product Keywords" at bounding box center [235, 256] width 99 height 40
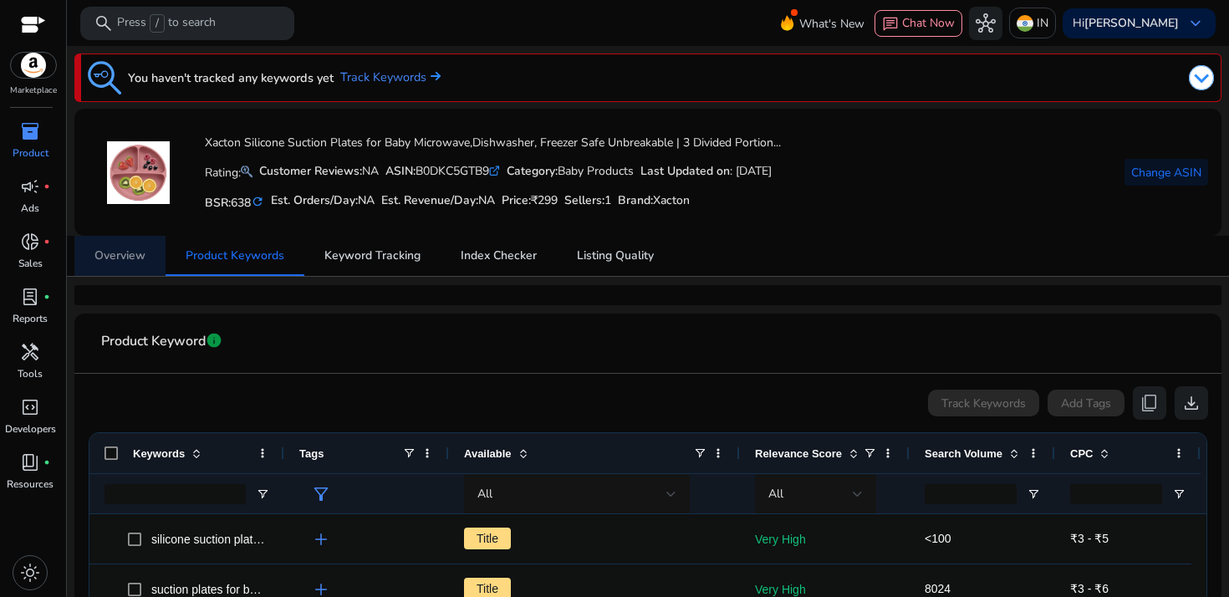
click at [113, 255] on span "Overview" at bounding box center [120, 256] width 51 height 12
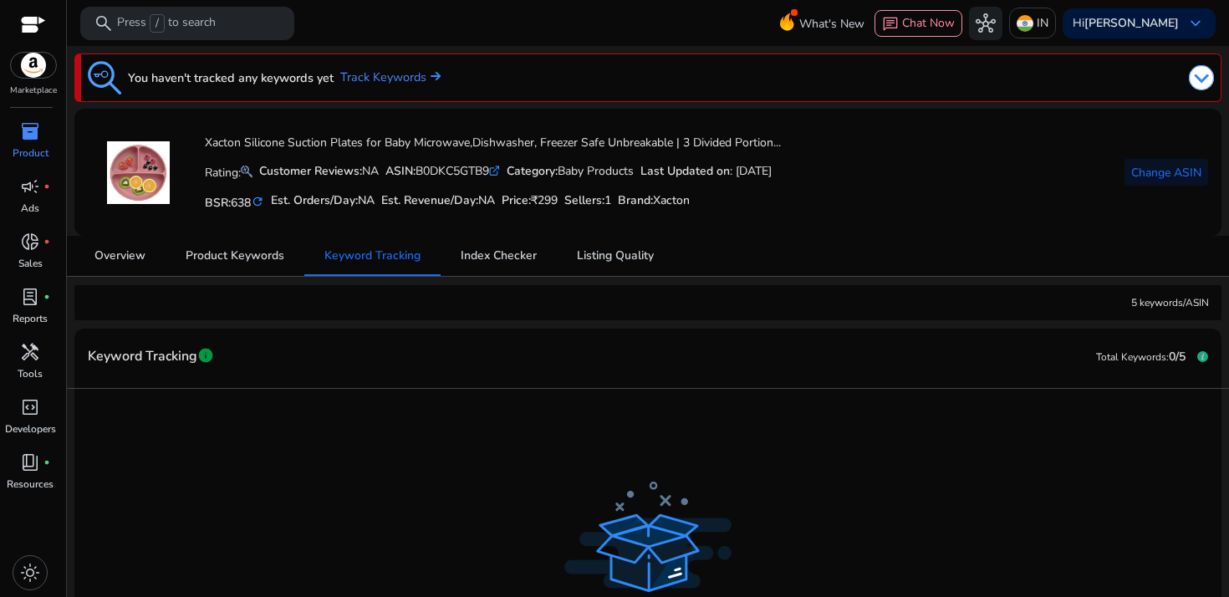
click at [26, 129] on span "inventory_2" at bounding box center [30, 131] width 20 height 20
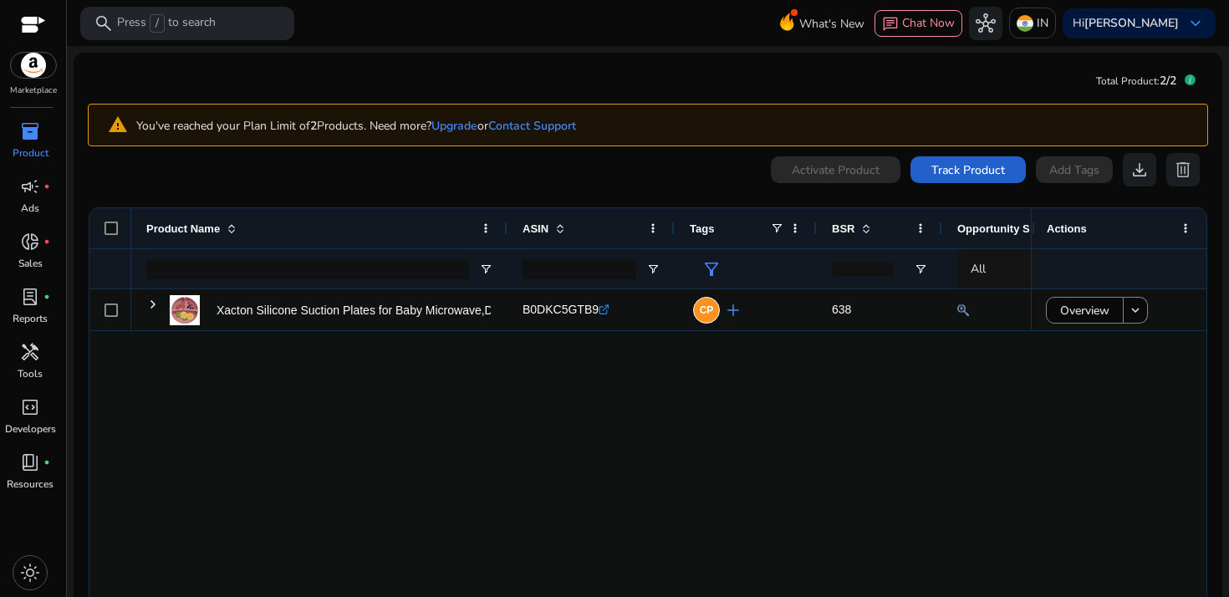
click at [958, 176] on span "Track Product" at bounding box center [969, 170] width 74 height 18
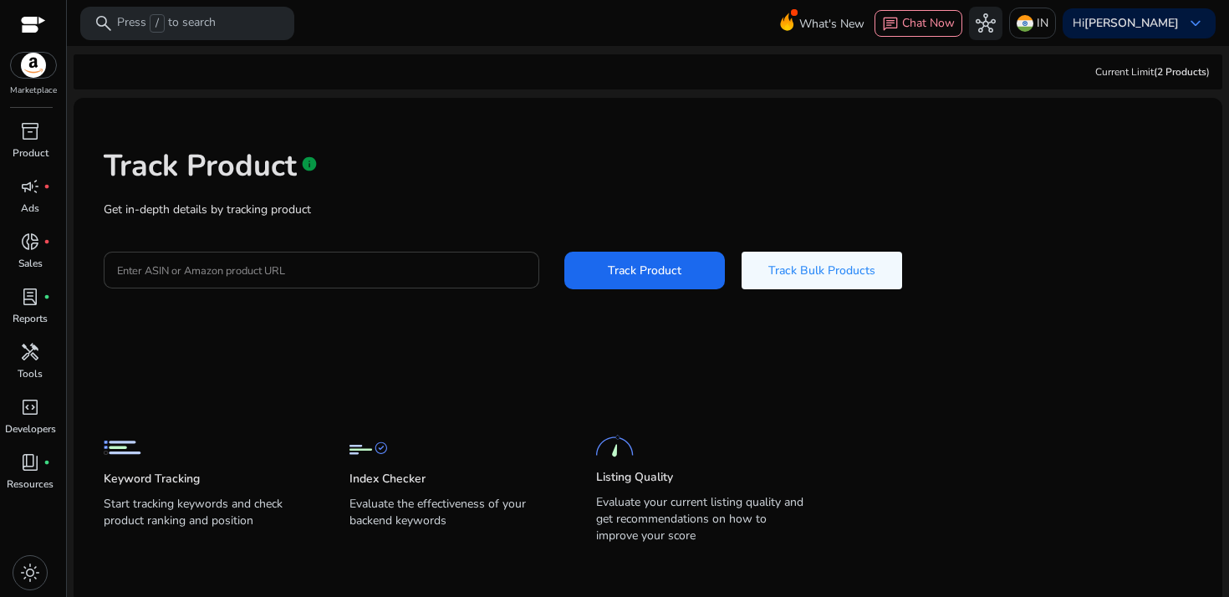
click at [274, 273] on input "Enter ASIN or Amazon product URL" at bounding box center [321, 270] width 409 height 18
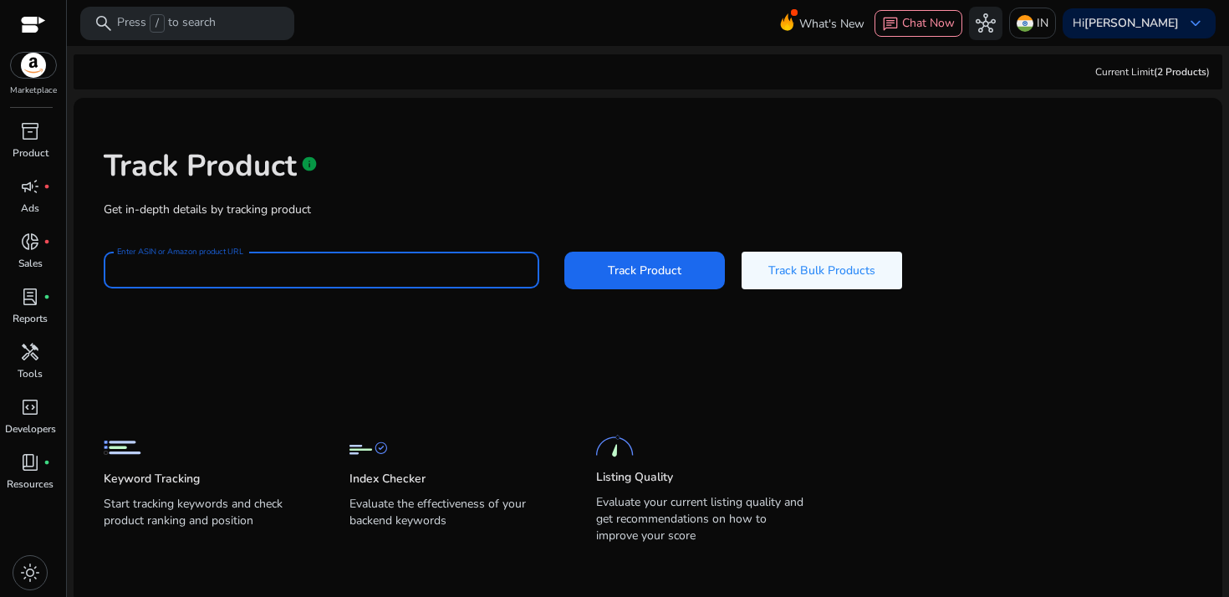
paste input "**********"
type input "**********"
click at [815, 269] on span "Track Bulk Products" at bounding box center [822, 271] width 107 height 18
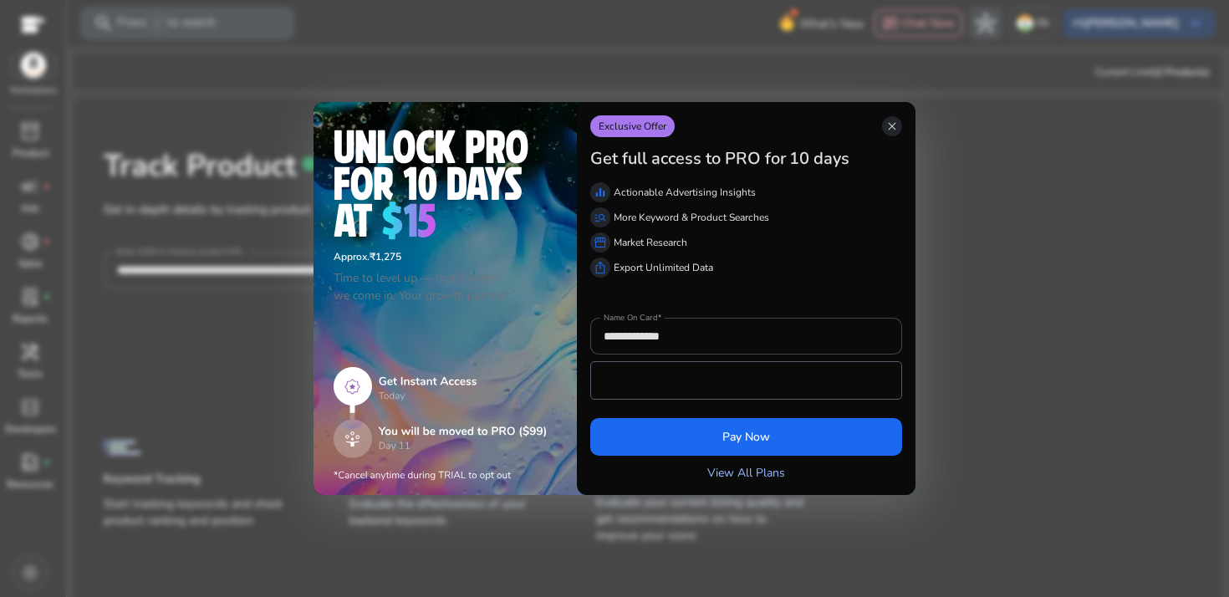
click at [718, 476] on link "View All Plans" at bounding box center [747, 473] width 78 height 18
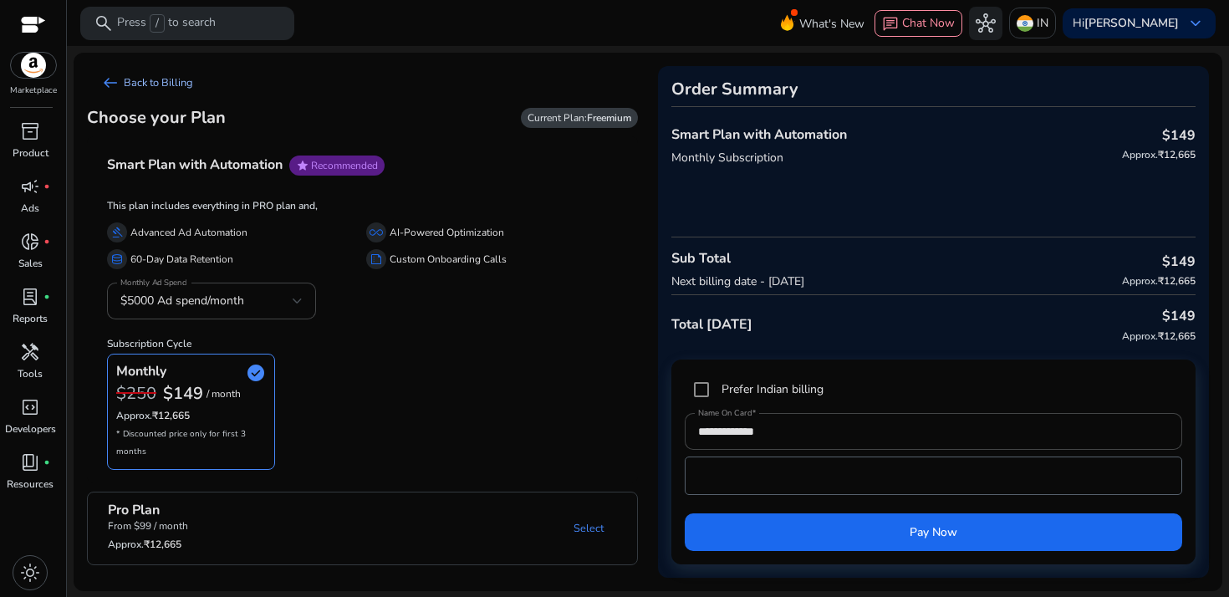
click at [114, 80] on span "arrow_left_alt" at bounding box center [110, 83] width 20 height 20
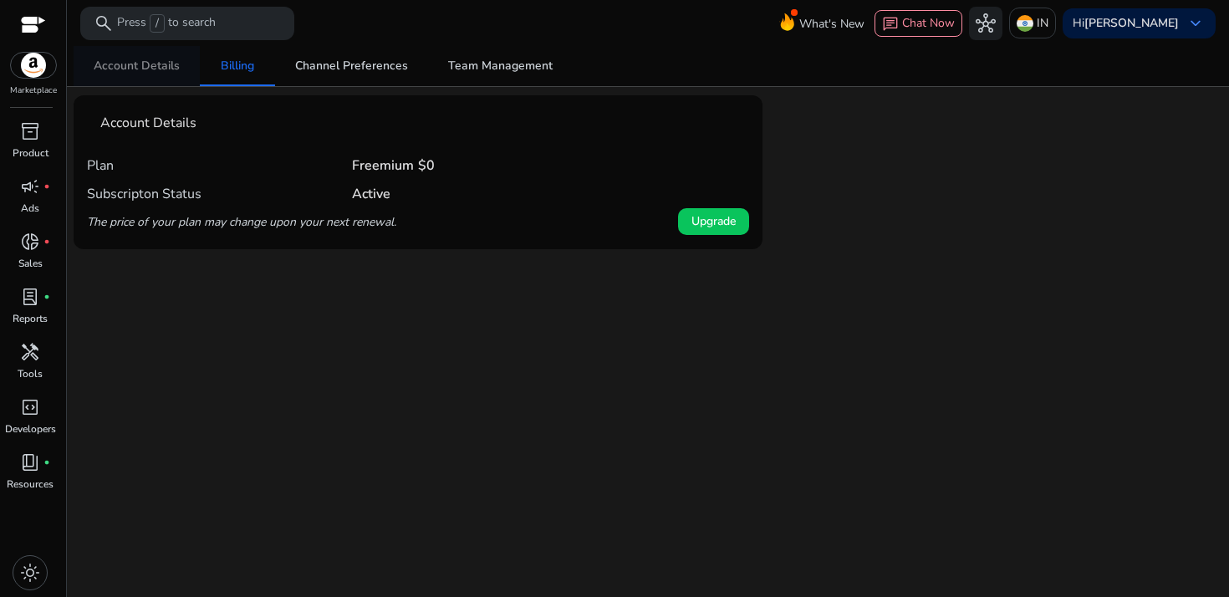
click at [111, 72] on span "Account Details" at bounding box center [137, 66] width 86 height 12
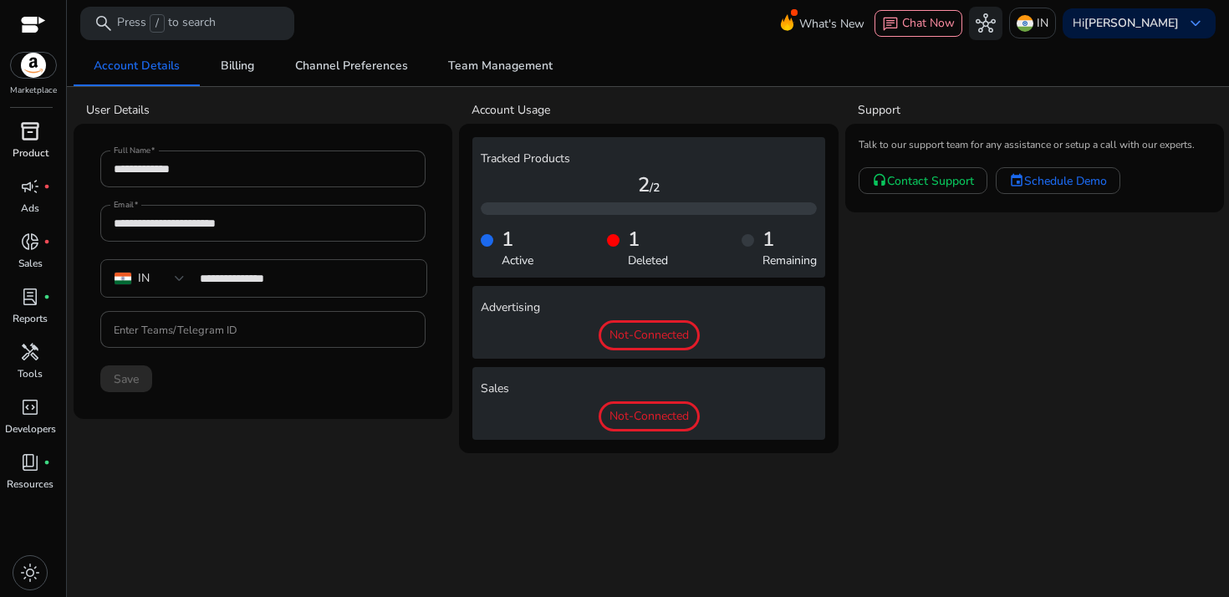
click at [25, 139] on span "inventory_2" at bounding box center [30, 131] width 20 height 20
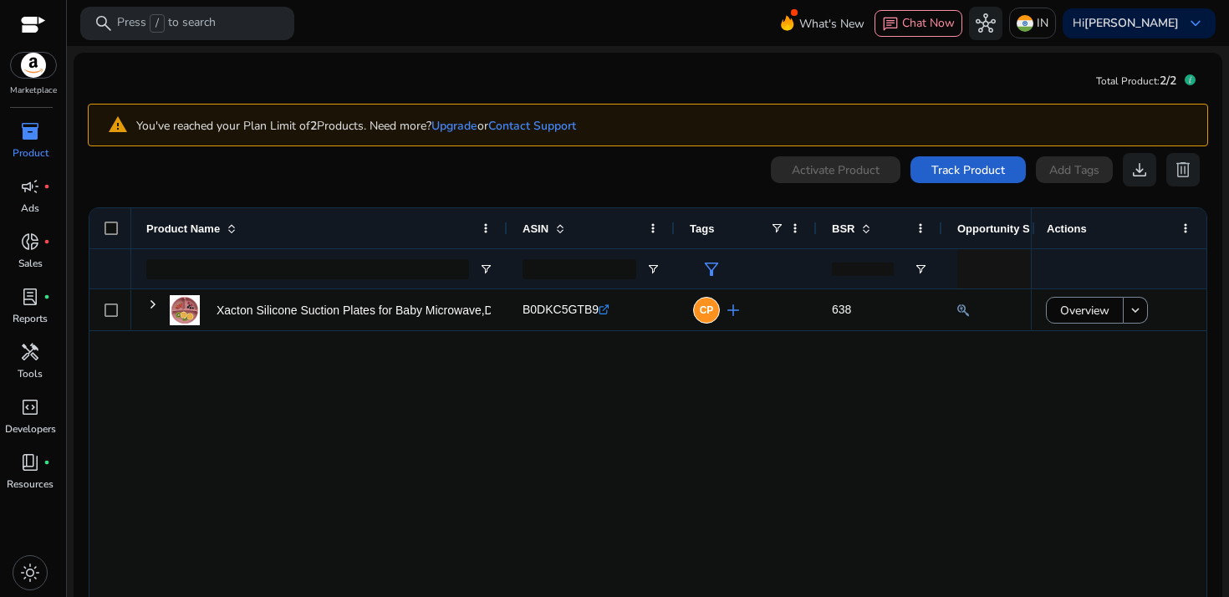
click at [955, 170] on span "Track Product" at bounding box center [969, 170] width 74 height 18
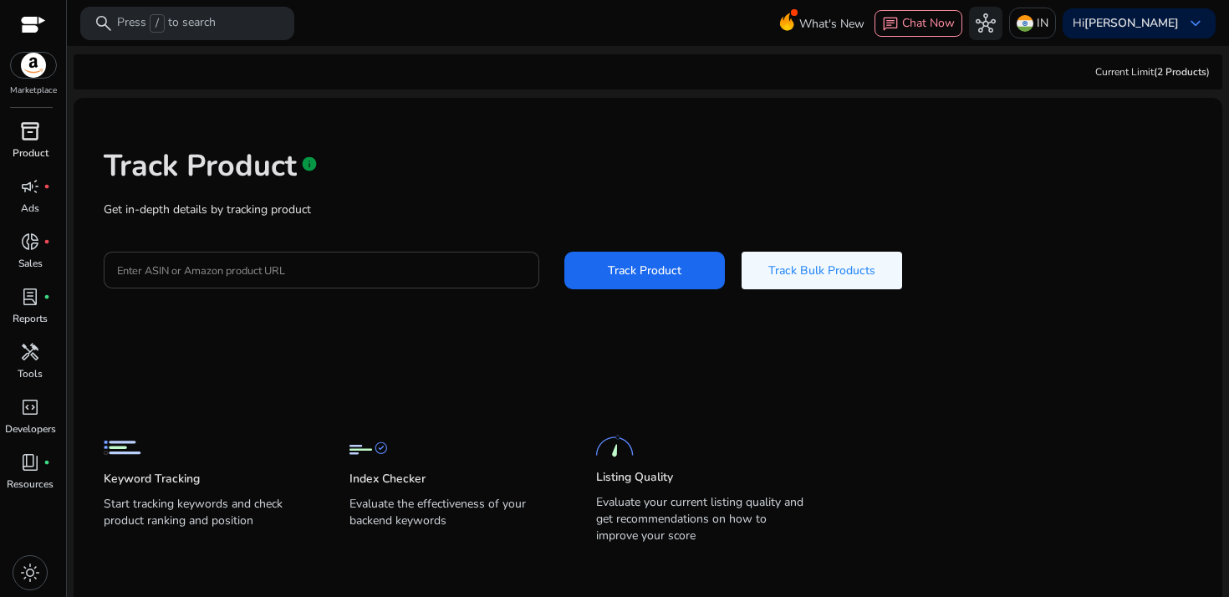
click at [274, 268] on input "Enter ASIN or Amazon product URL" at bounding box center [321, 270] width 409 height 18
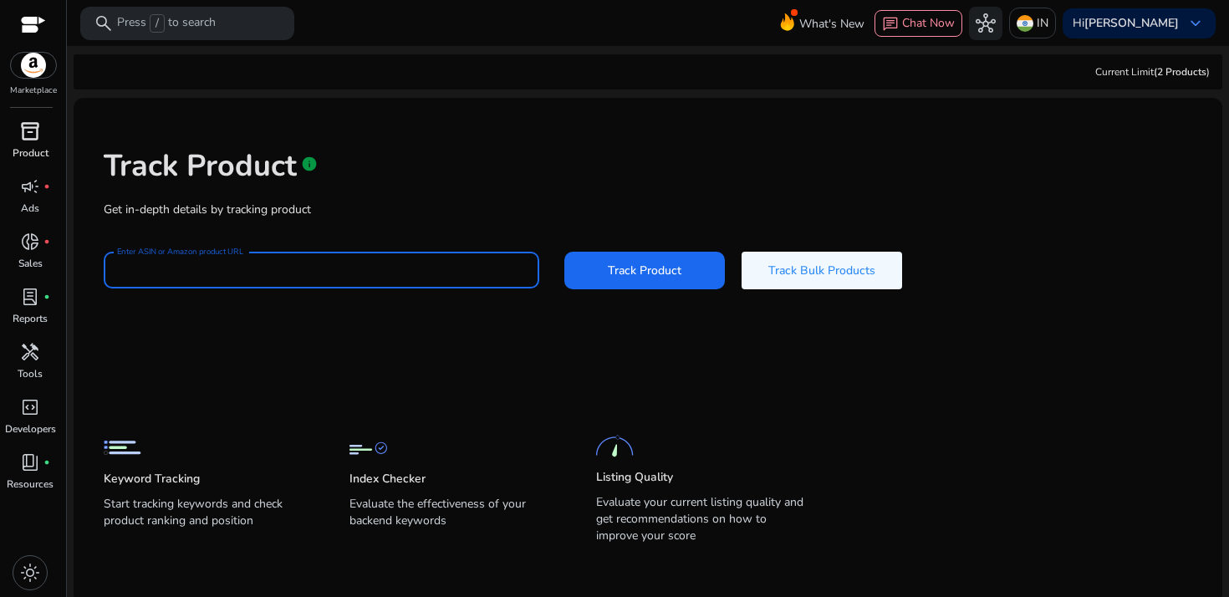
paste input "**********"
type input "**********"
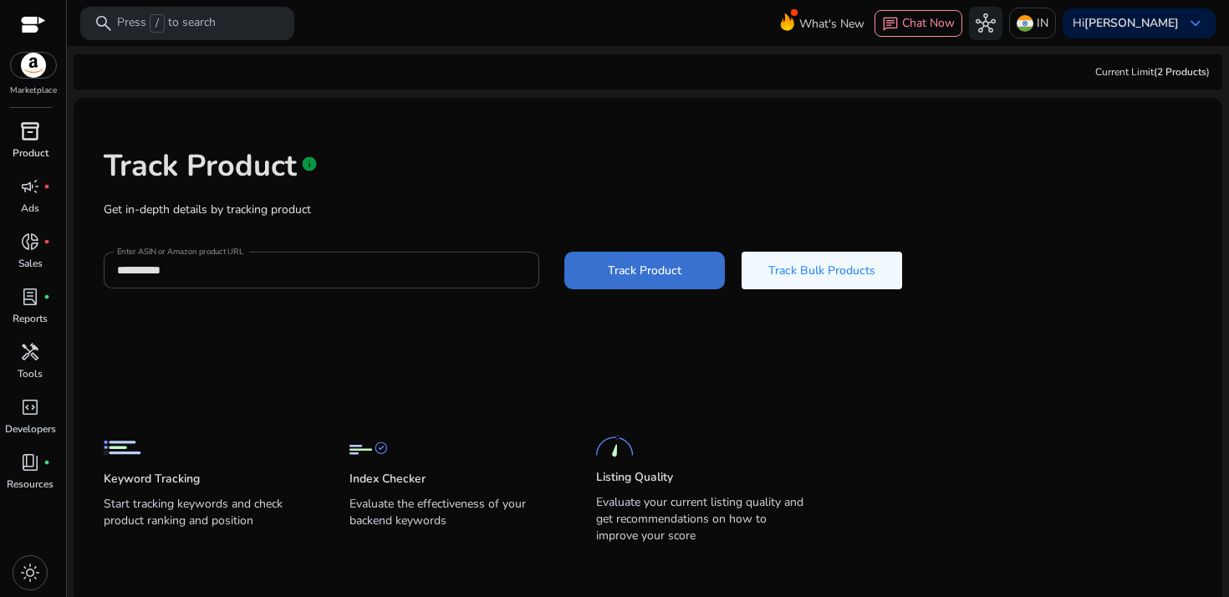
click at [653, 263] on span "Track Product" at bounding box center [645, 271] width 74 height 18
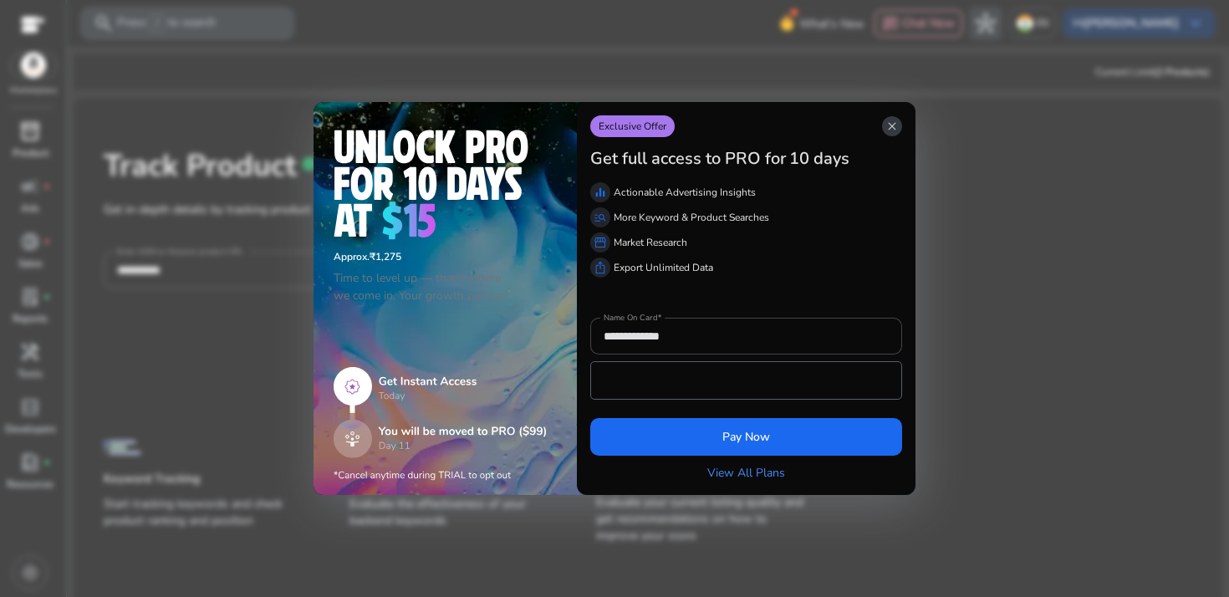
click at [899, 128] on app-icon "close" at bounding box center [892, 126] width 20 height 20
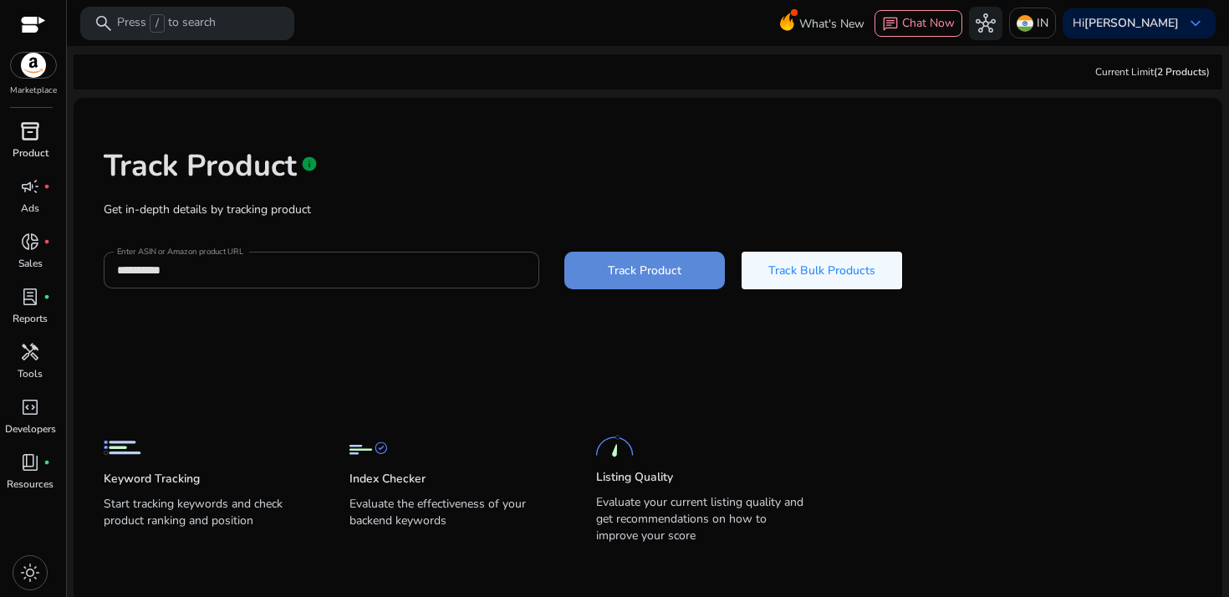
click at [667, 269] on span "Track Product" at bounding box center [645, 271] width 74 height 18
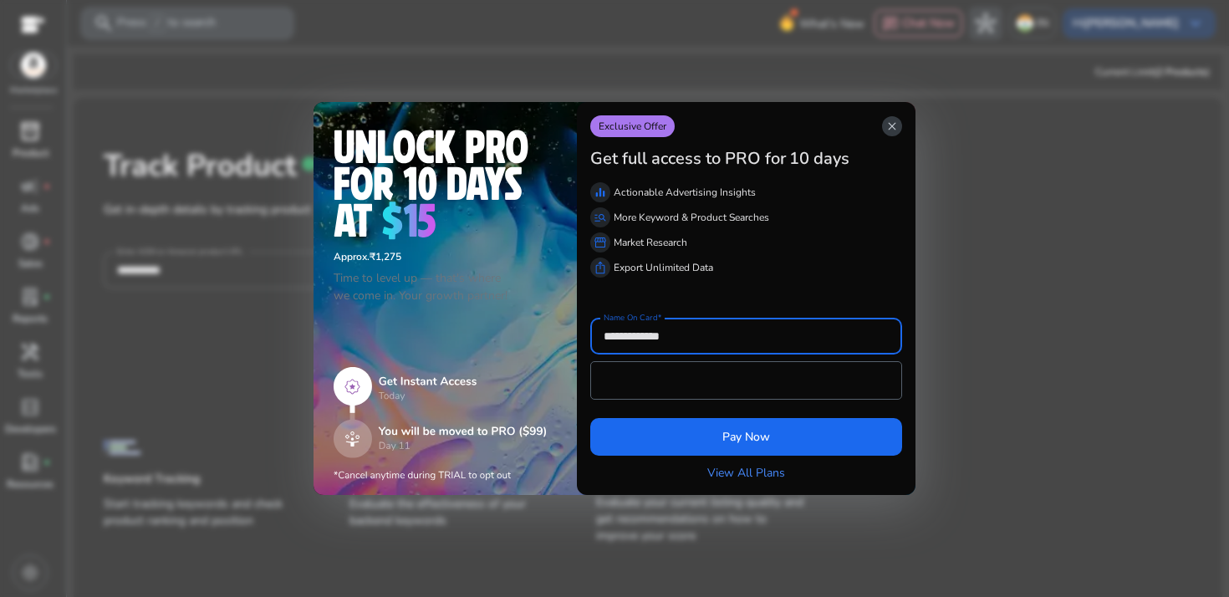
click at [892, 120] on span "close" at bounding box center [892, 126] width 13 height 13
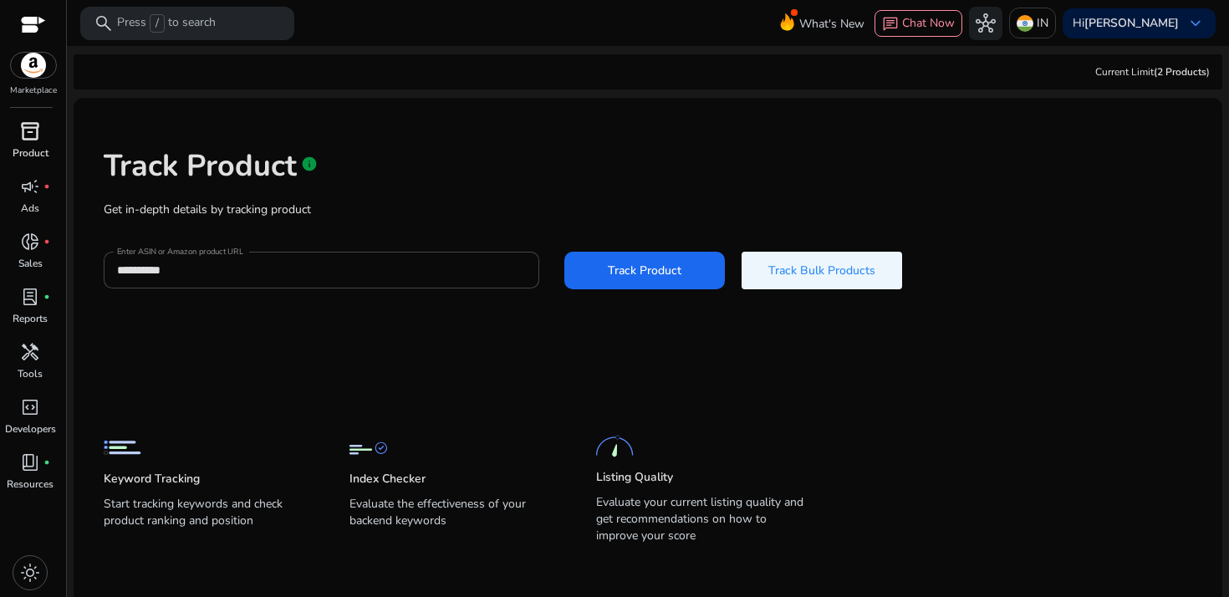
click at [793, 267] on span "Track Bulk Products" at bounding box center [822, 271] width 107 height 18
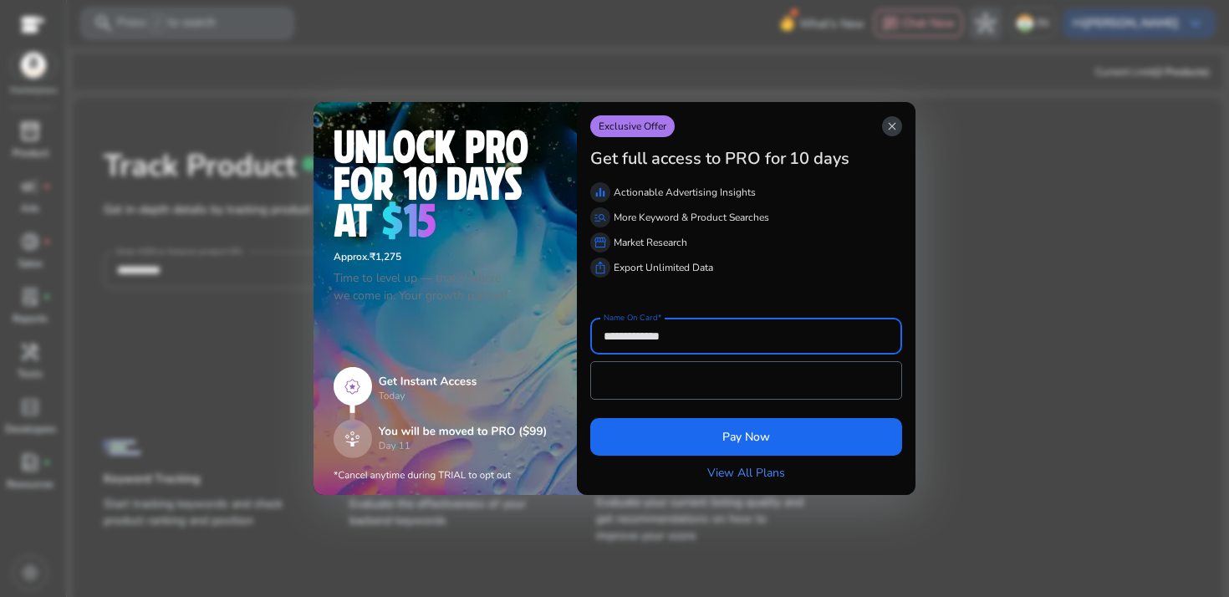
click at [890, 131] on span "close" at bounding box center [892, 126] width 13 height 13
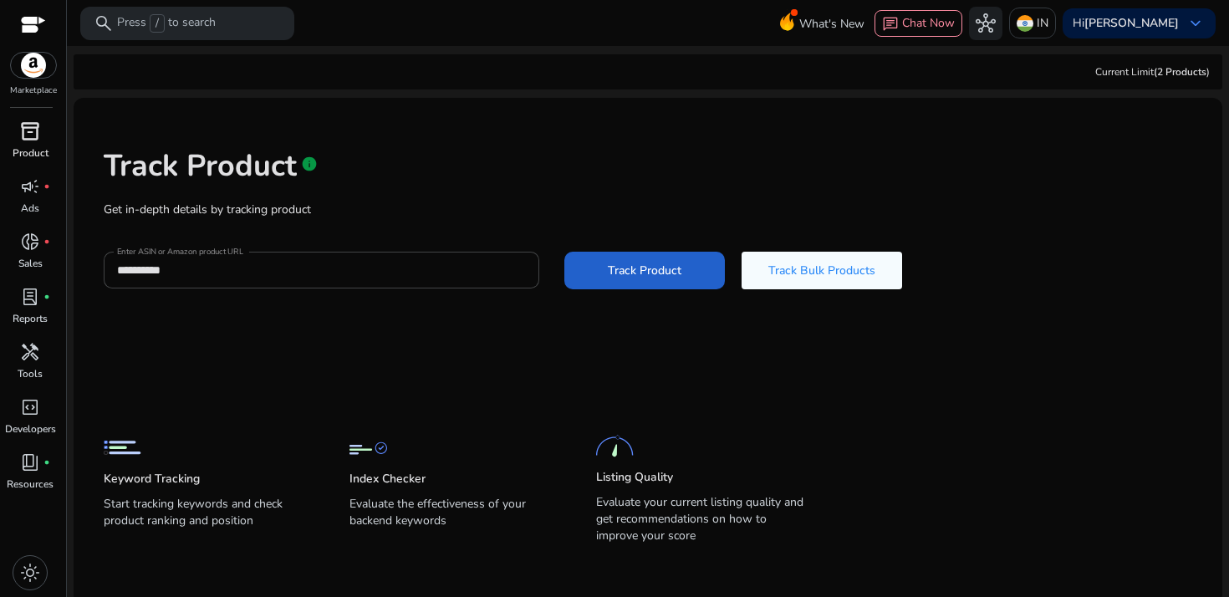
click at [625, 253] on span at bounding box center [644, 270] width 161 height 40
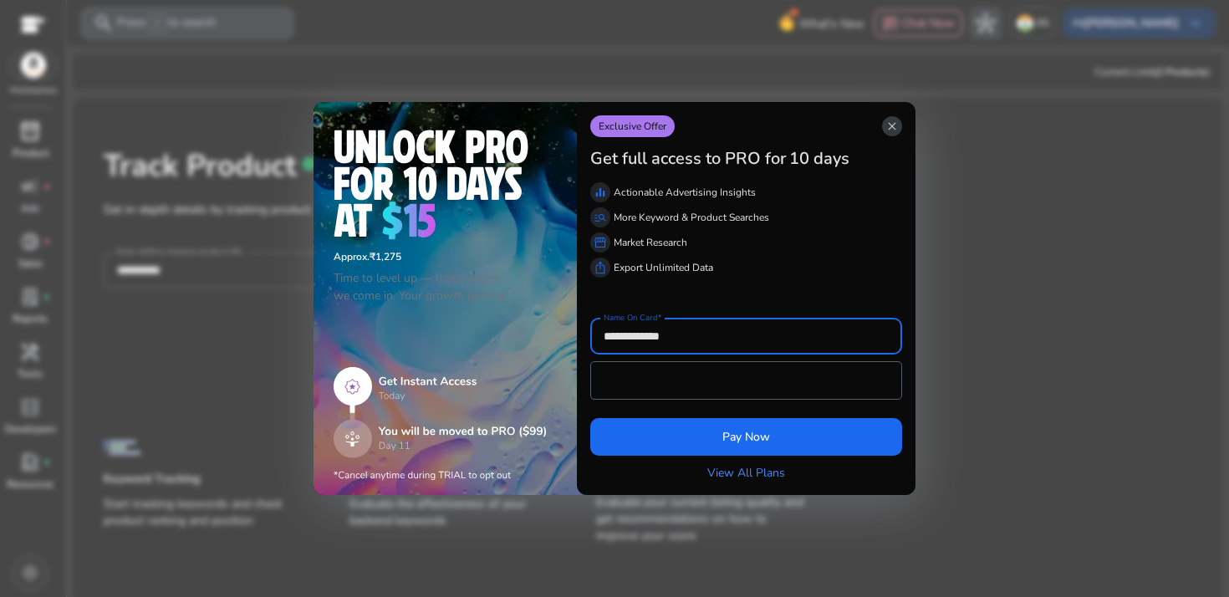
click at [902, 129] on app-icon "close" at bounding box center [892, 126] width 20 height 20
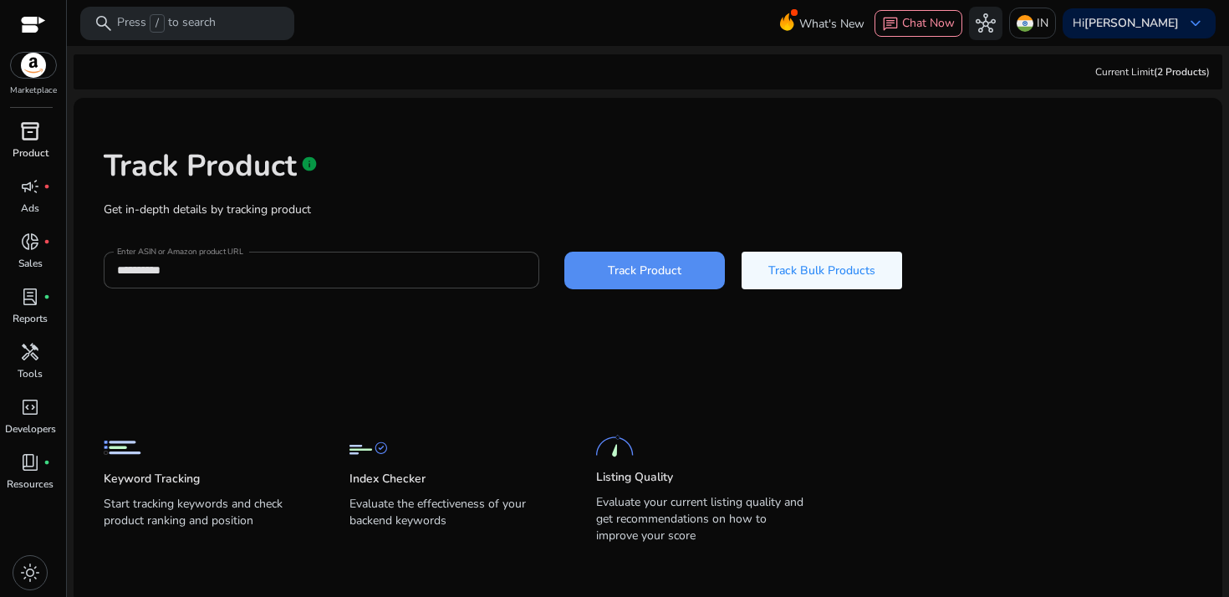
click at [31, 139] on span "inventory_2" at bounding box center [30, 131] width 20 height 20
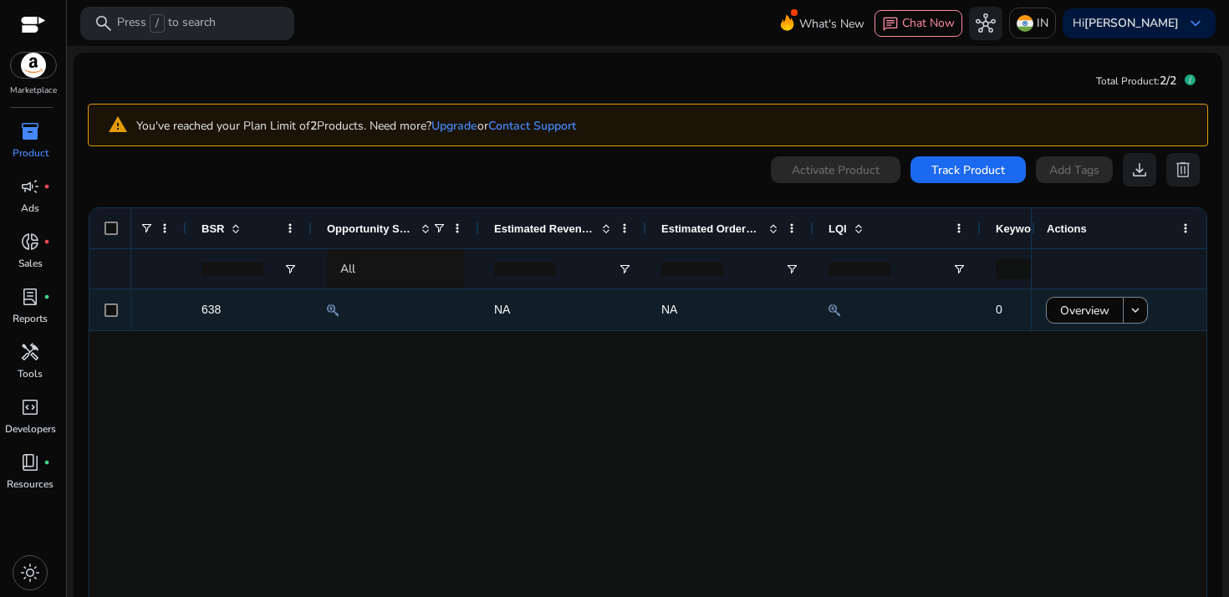
scroll to position [0, 794]
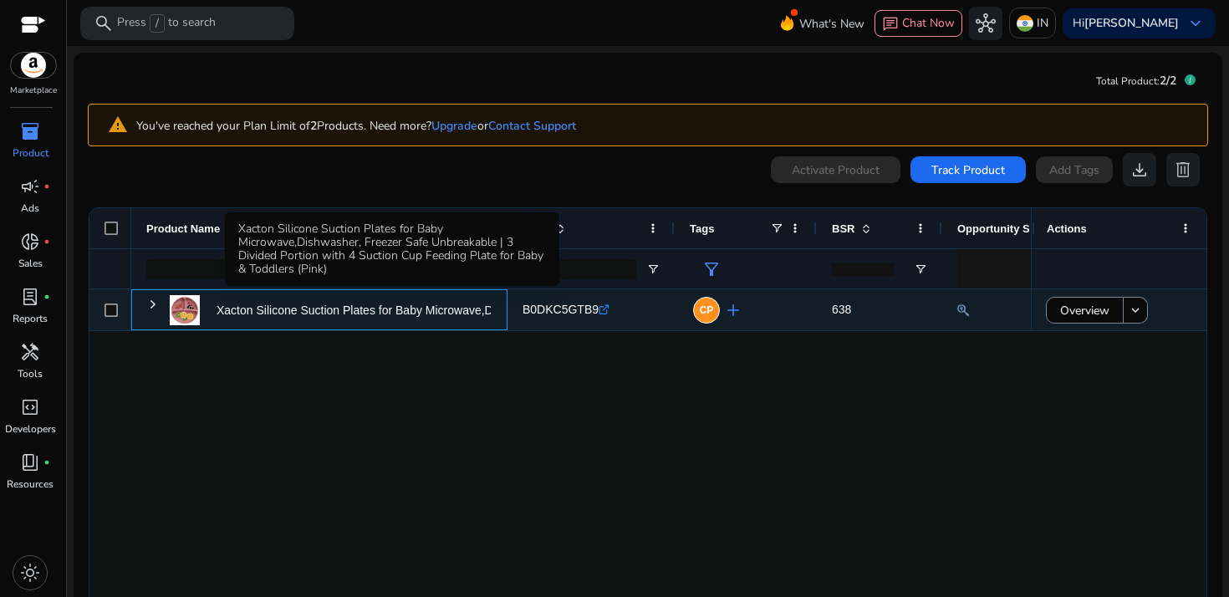
click at [347, 307] on p "Xacton Silicone Suction Plates for Baby Microwave,Dishwasher,..." at bounding box center [388, 311] width 342 height 34
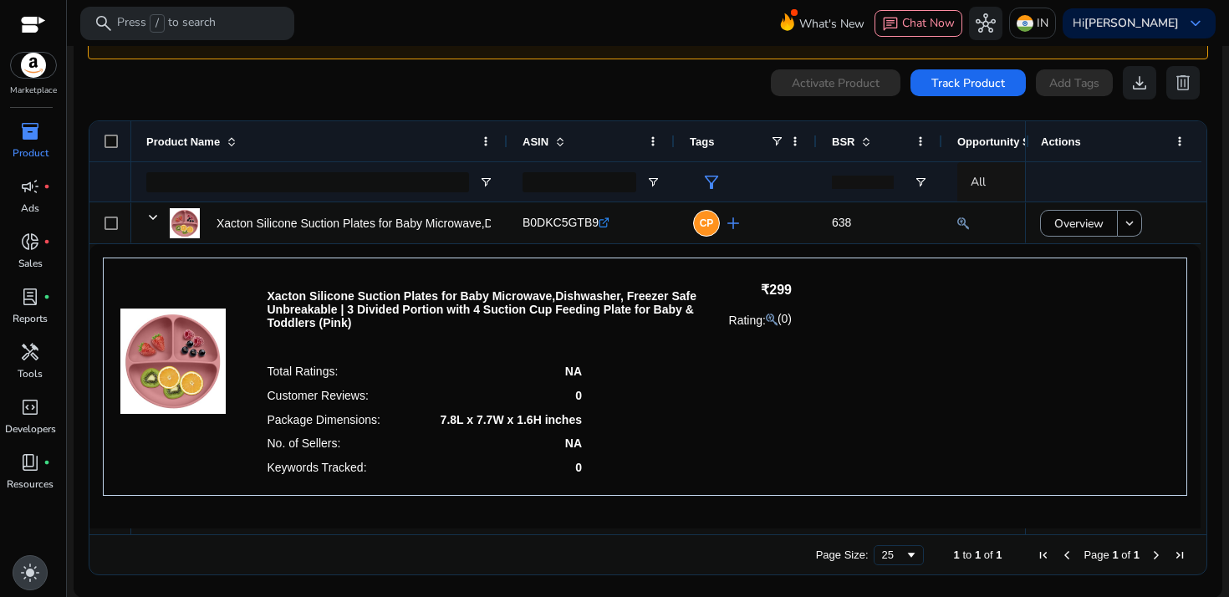
click at [29, 568] on span "light_mode" at bounding box center [30, 573] width 20 height 20
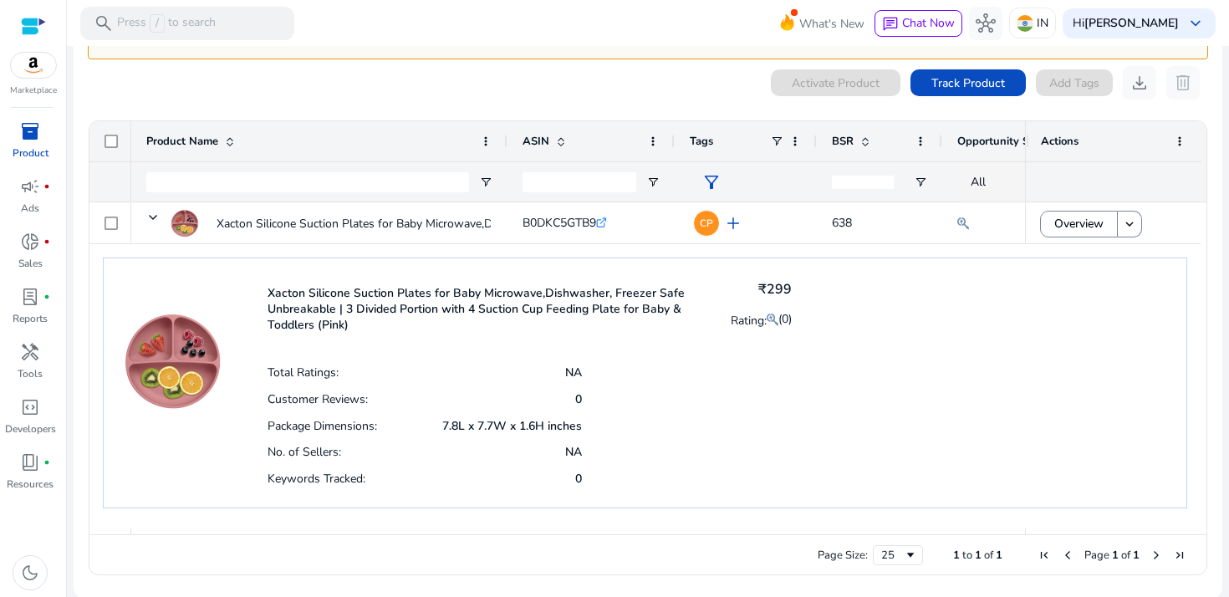
click at [36, 29] on div at bounding box center [33, 26] width 25 height 19
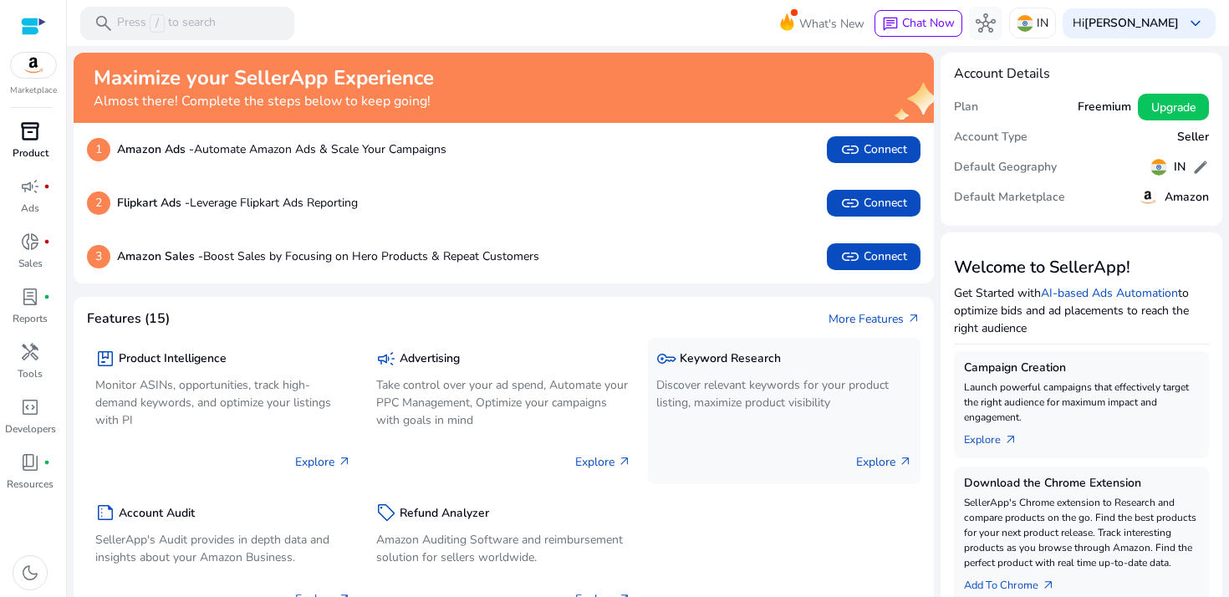
click at [733, 383] on p "Discover relevant keywords for your product listing, maximize product visibility" at bounding box center [784, 393] width 256 height 35
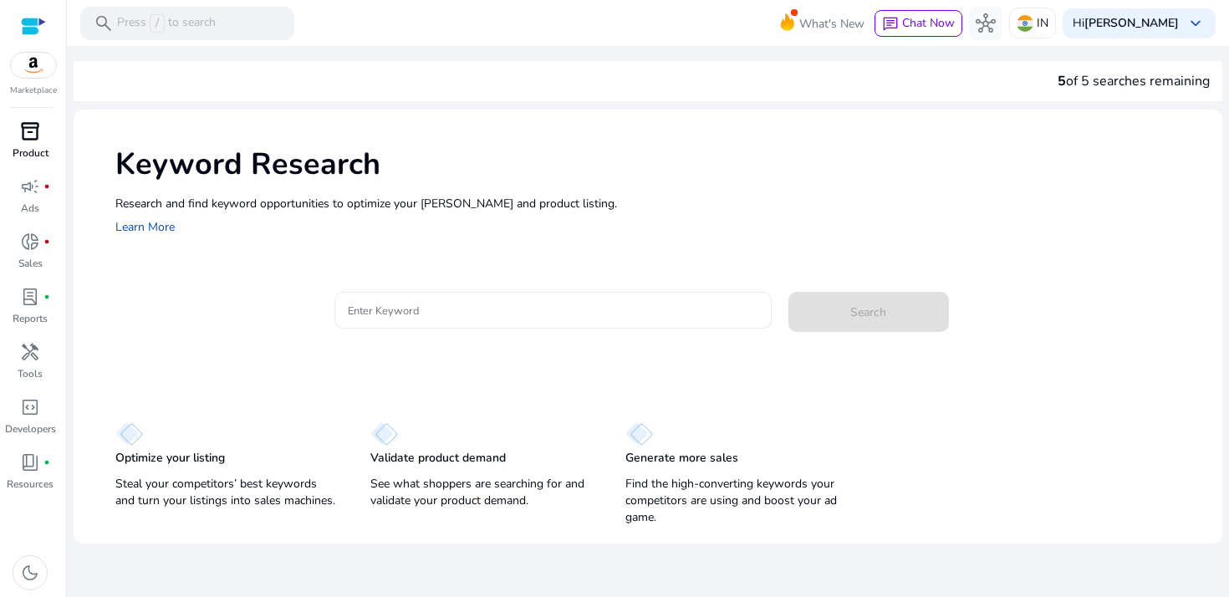
click at [448, 309] on input "Enter Keyword" at bounding box center [553, 310] width 411 height 18
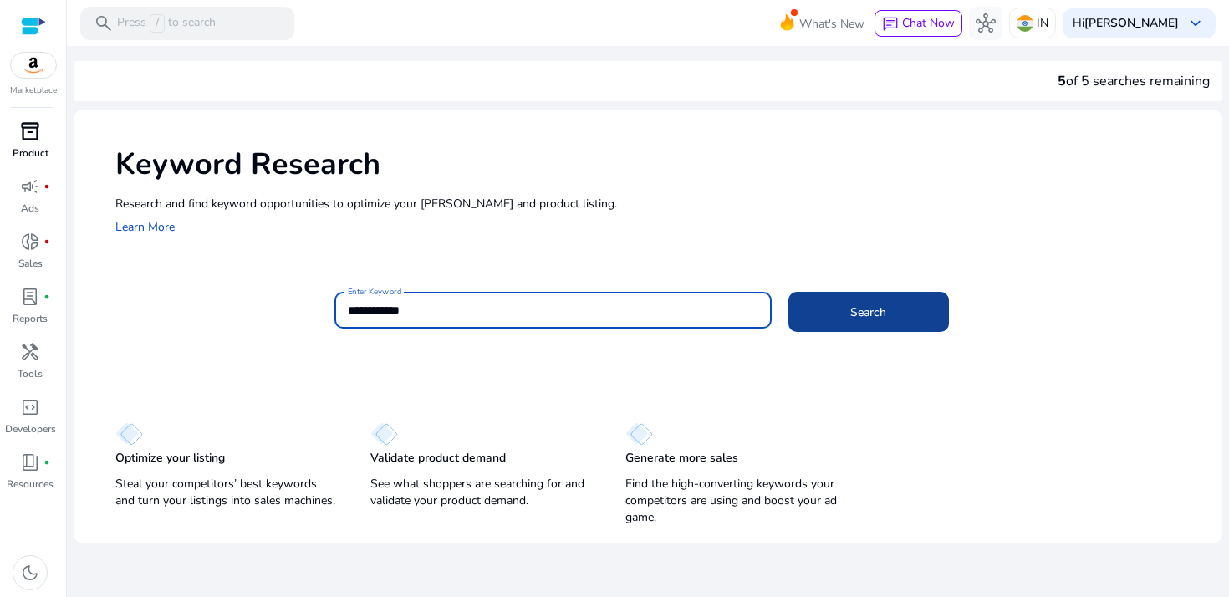
type input "**********"
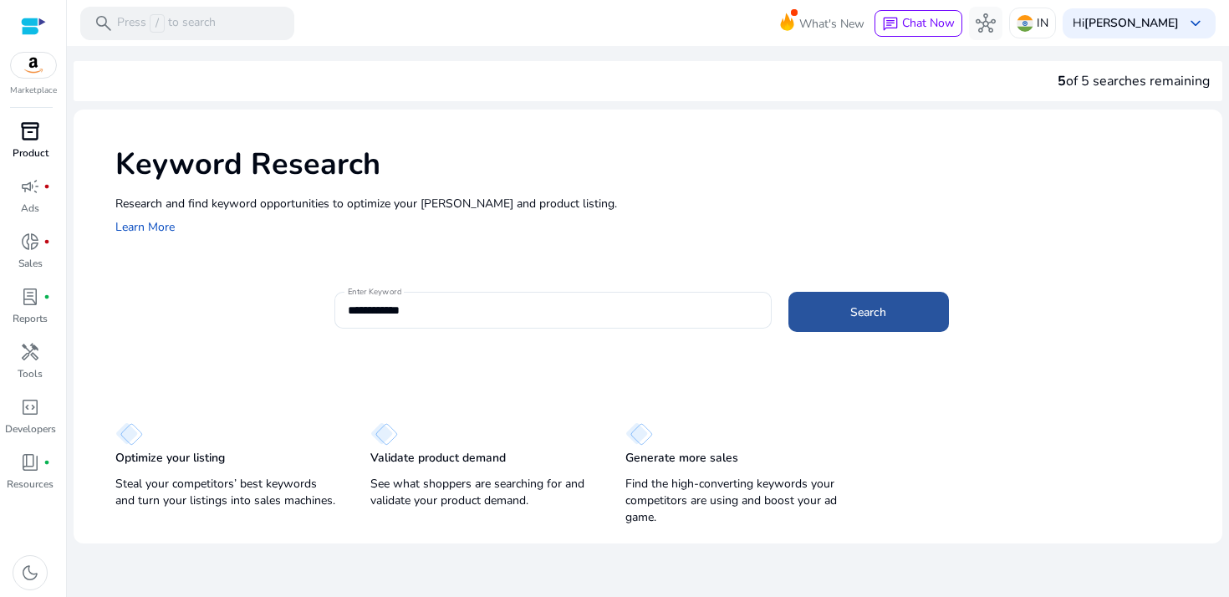
click at [891, 314] on span at bounding box center [869, 312] width 161 height 40
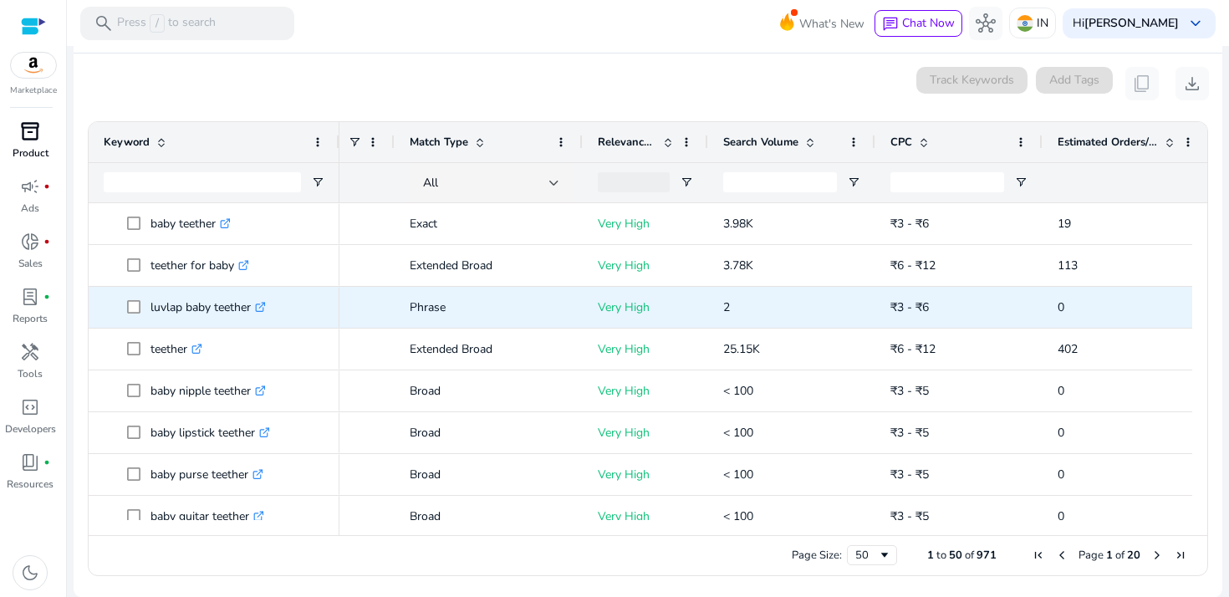
scroll to position [0, 236]
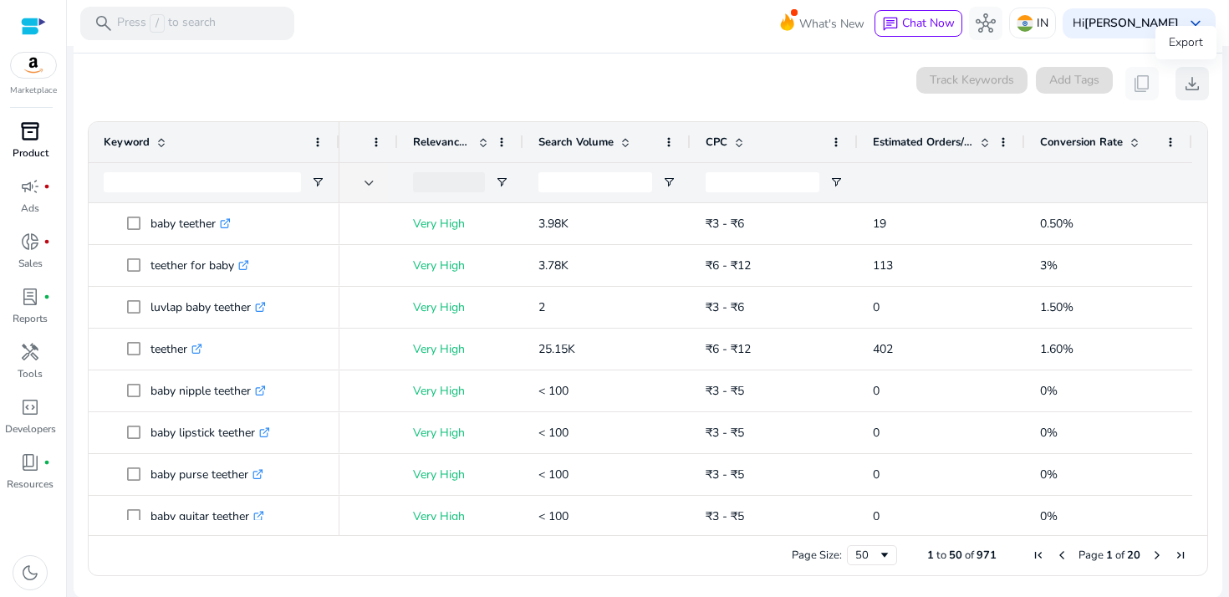
click at [1190, 84] on span "download" at bounding box center [1193, 84] width 20 height 20
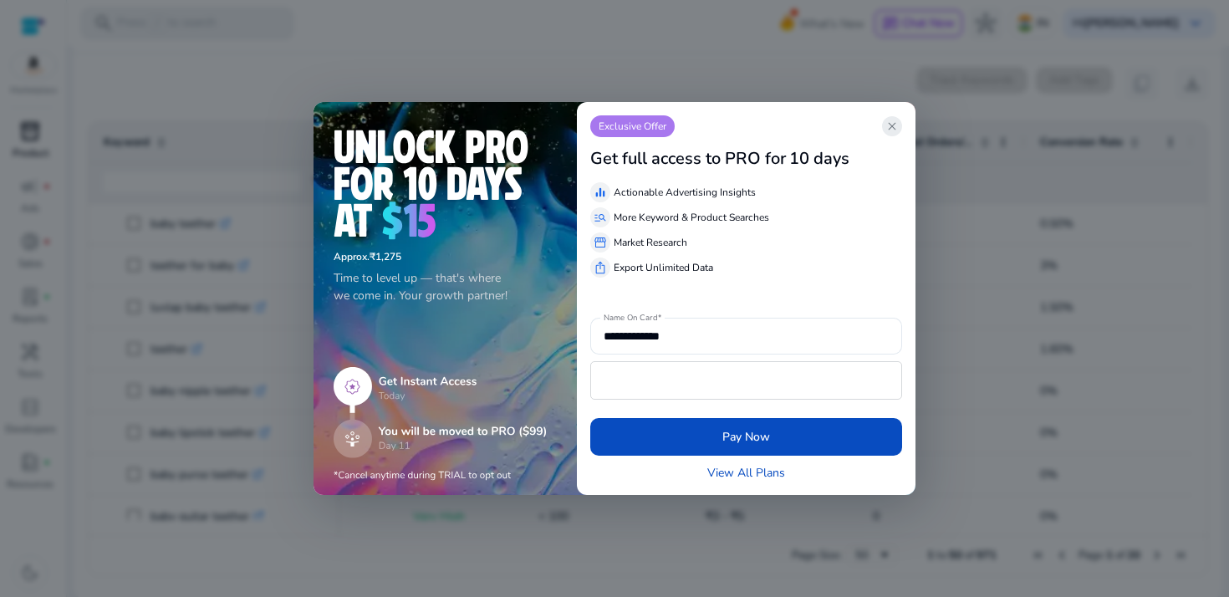
click at [892, 122] on span "close" at bounding box center [892, 126] width 13 height 13
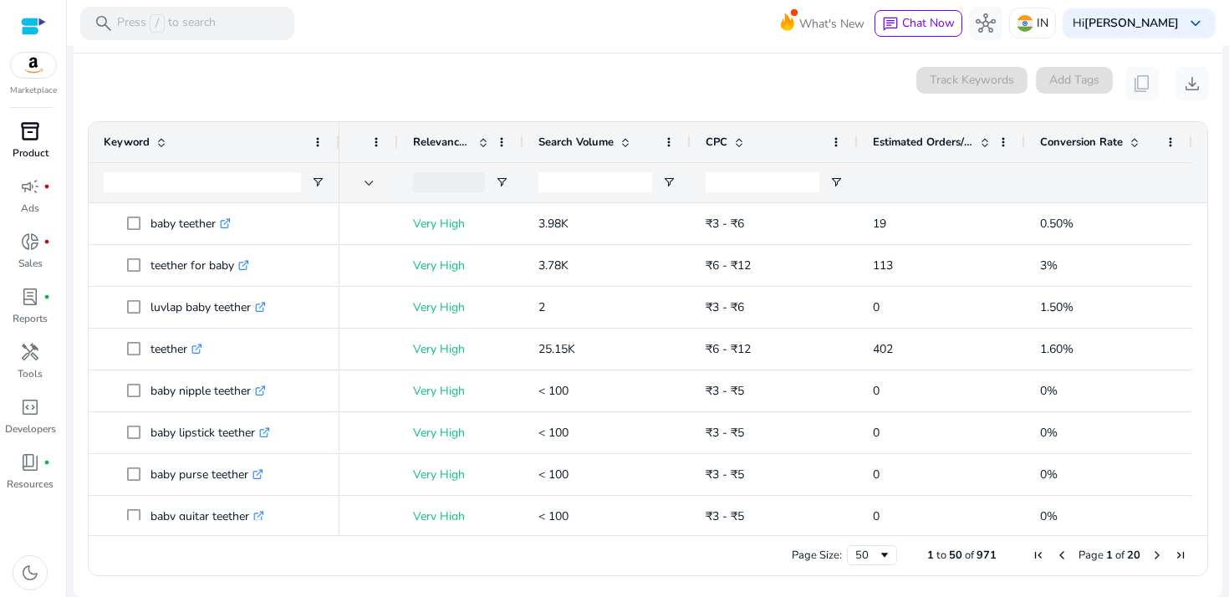
click at [1077, 147] on span "Conversion Rate" at bounding box center [1081, 142] width 83 height 15
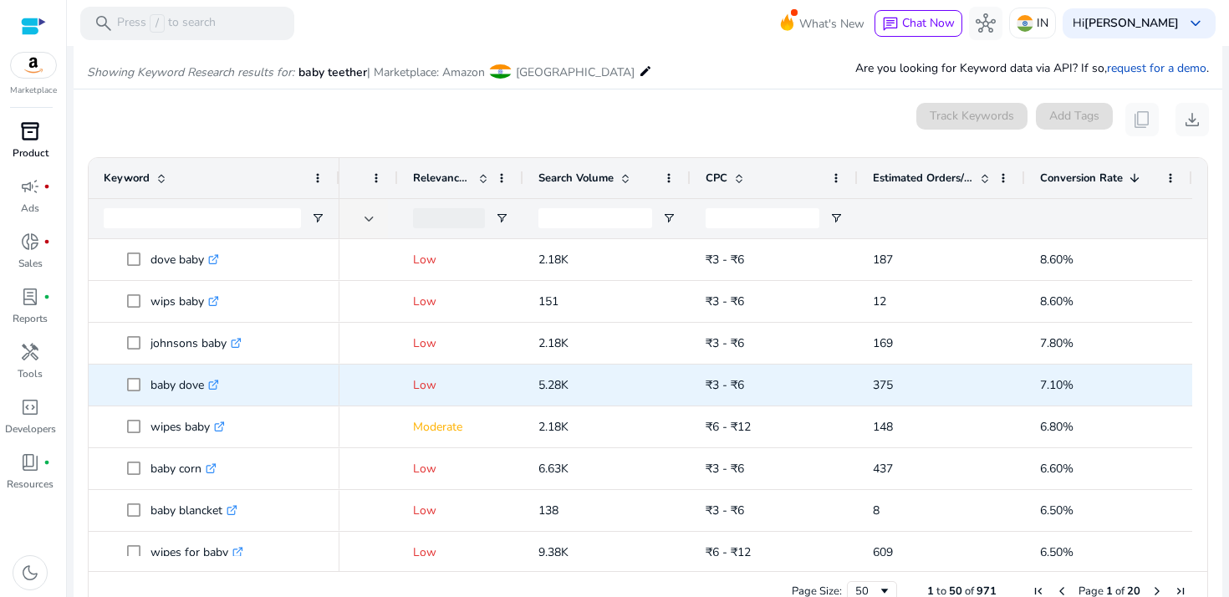
scroll to position [30, 0]
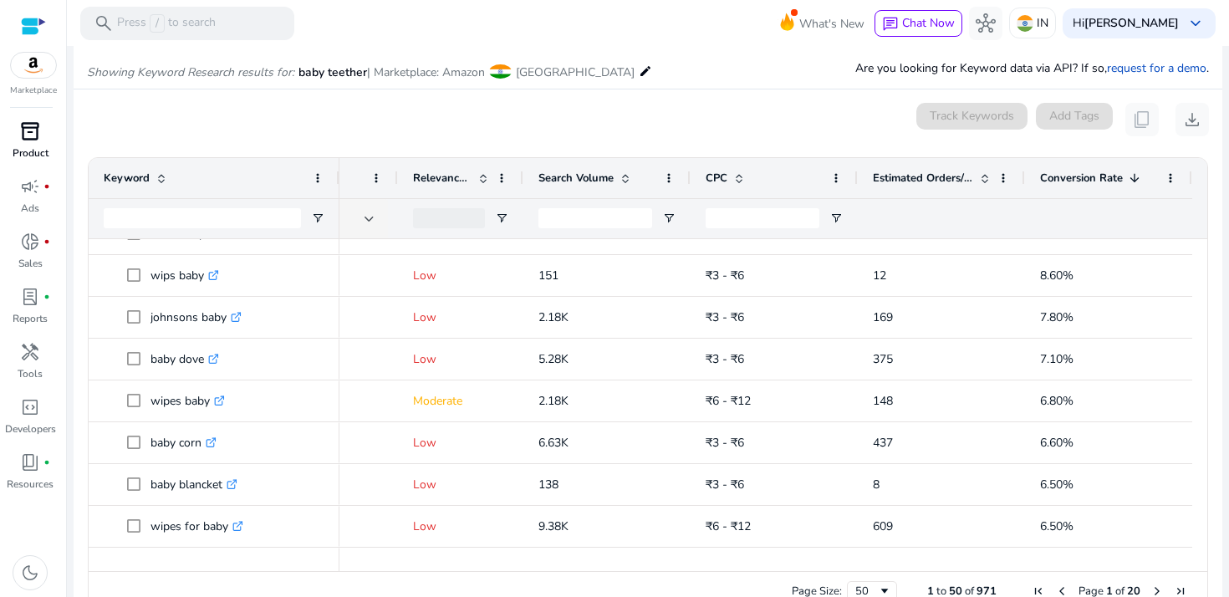
click at [1076, 175] on span "Conversion Rate" at bounding box center [1081, 178] width 83 height 15
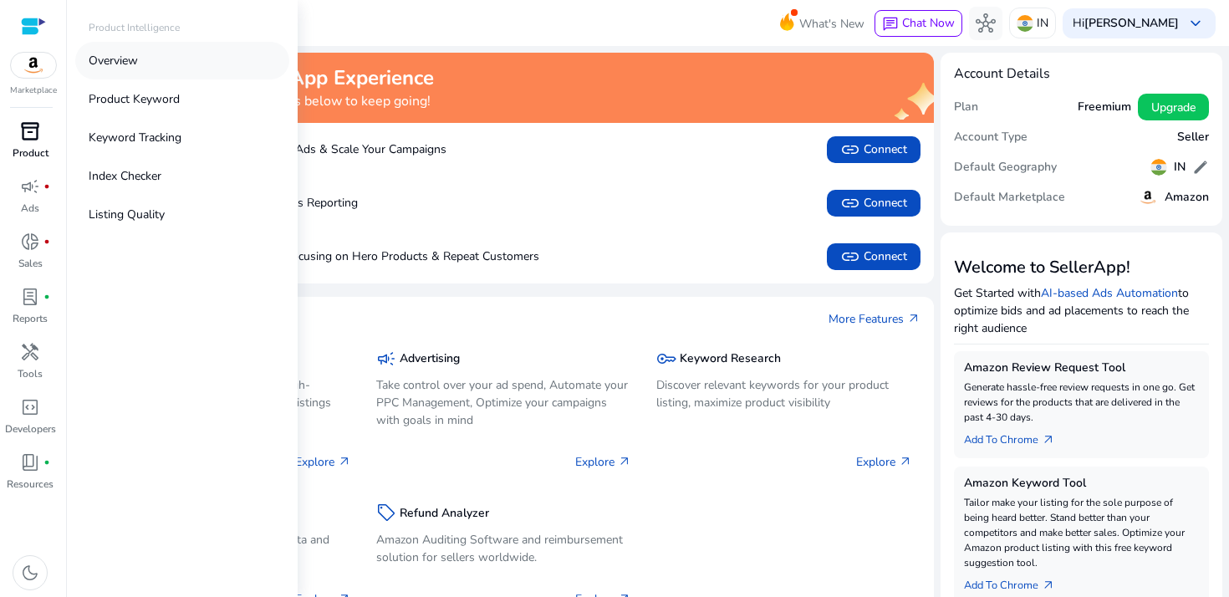
click at [130, 58] on p "Overview" at bounding box center [113, 61] width 49 height 18
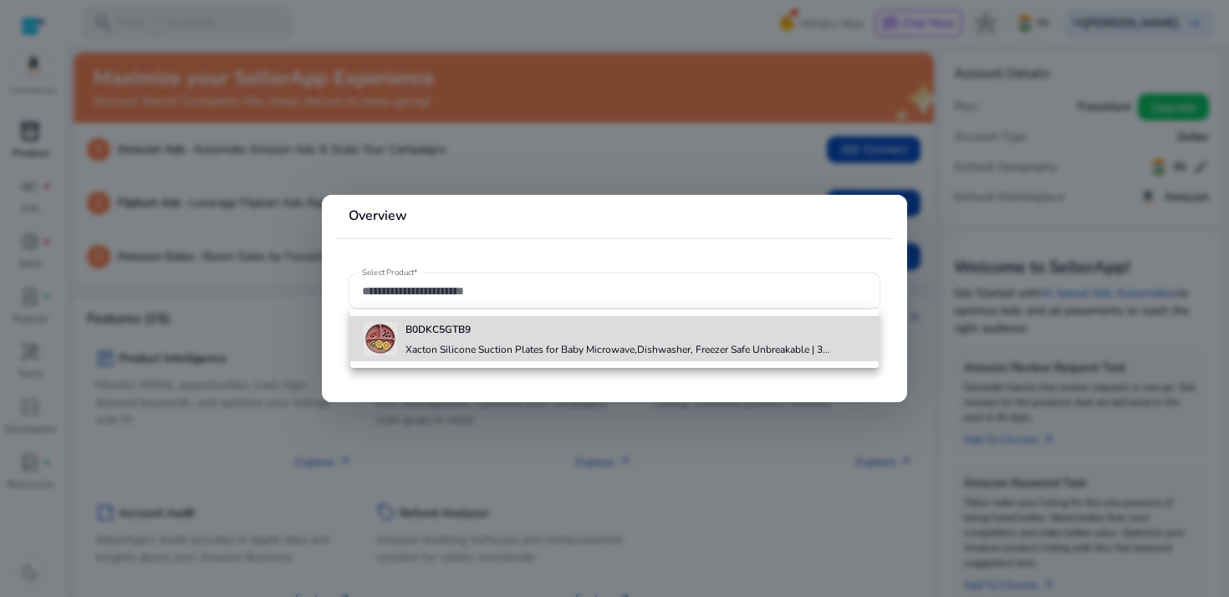
click at [473, 344] on h4 "Xacton Silicone Suction Plates for Baby Microwave,Dishwasher, Freezer Safe Unbr…" at bounding box center [618, 349] width 425 height 13
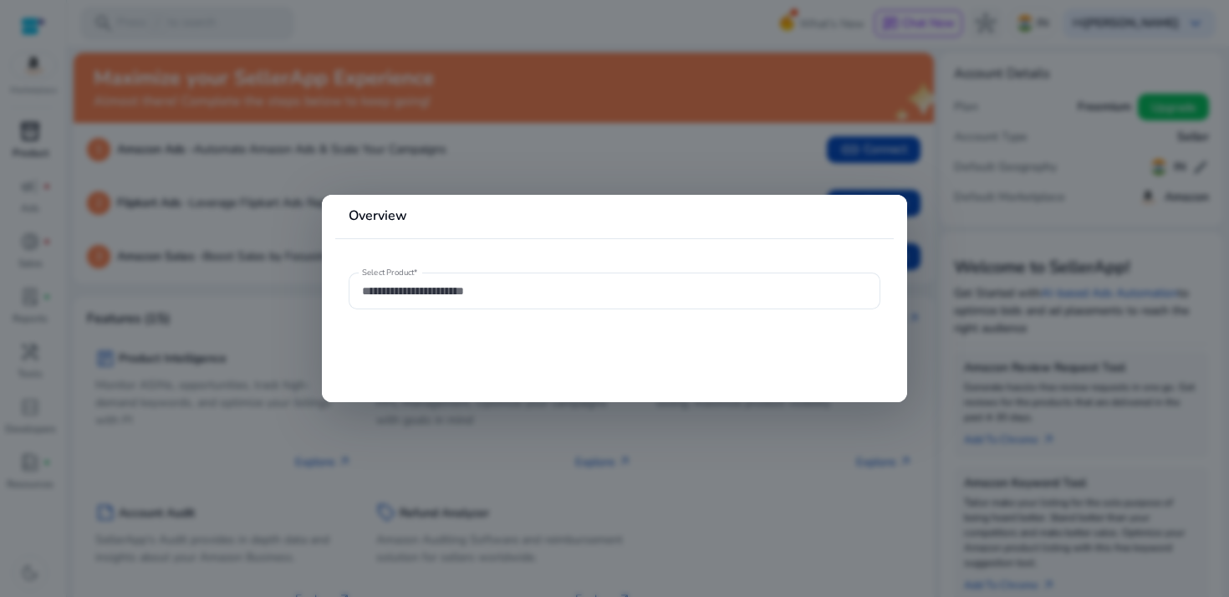
type input "**********"
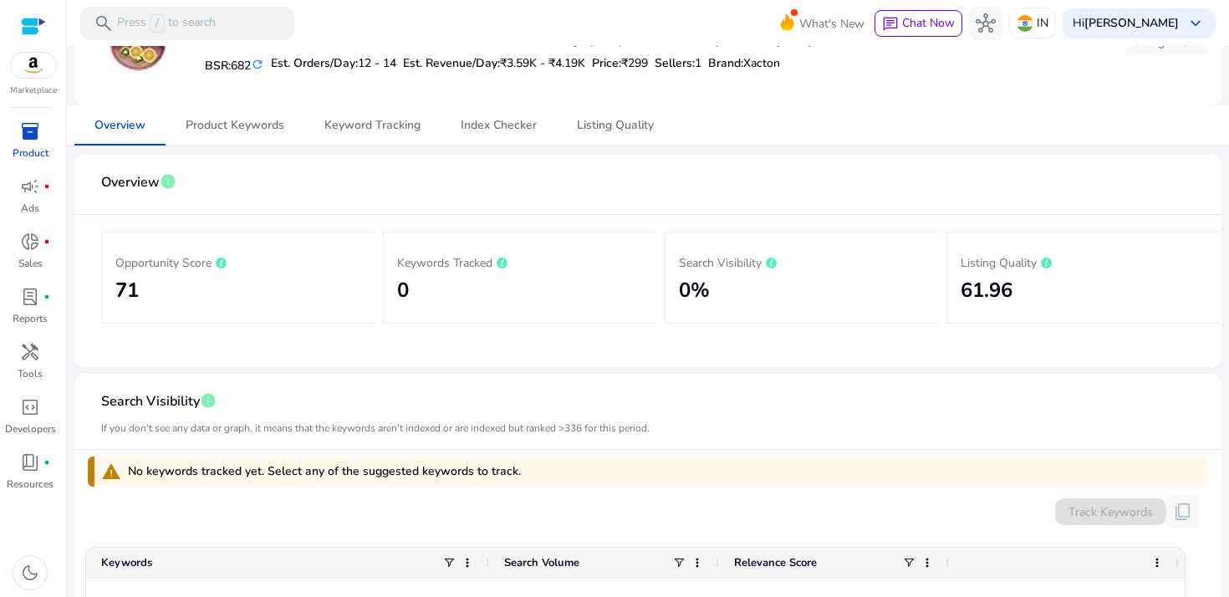
scroll to position [143, 0]
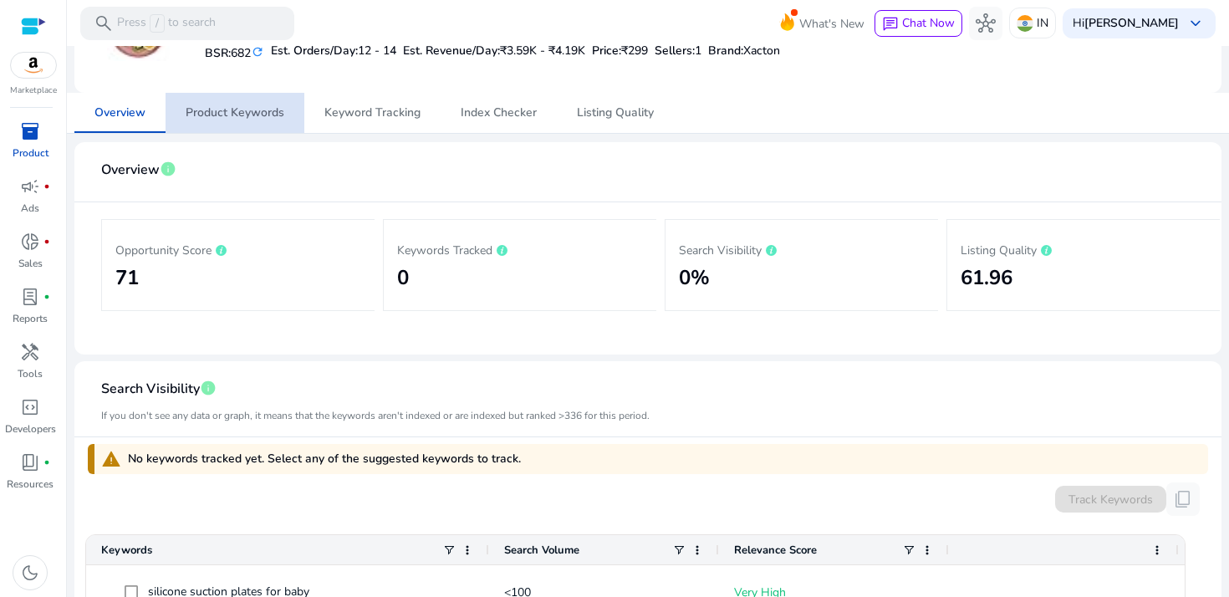
click at [230, 119] on span "Product Keywords" at bounding box center [235, 113] width 99 height 12
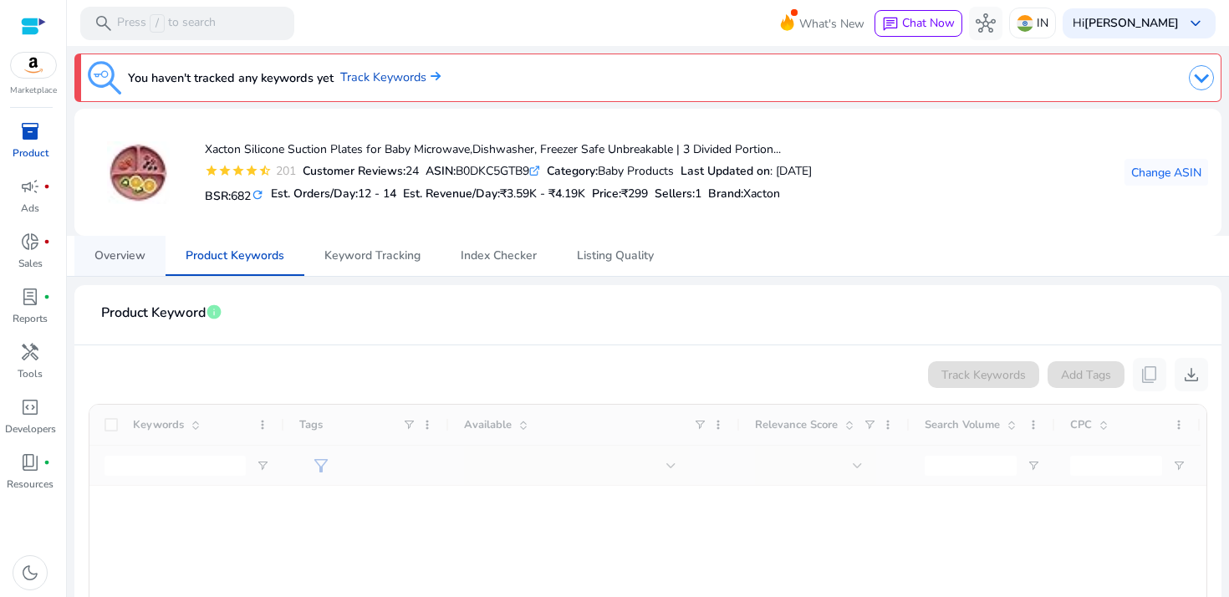
click at [135, 262] on span "Overview" at bounding box center [120, 256] width 51 height 12
